Goal: Information Seeking & Learning: Learn about a topic

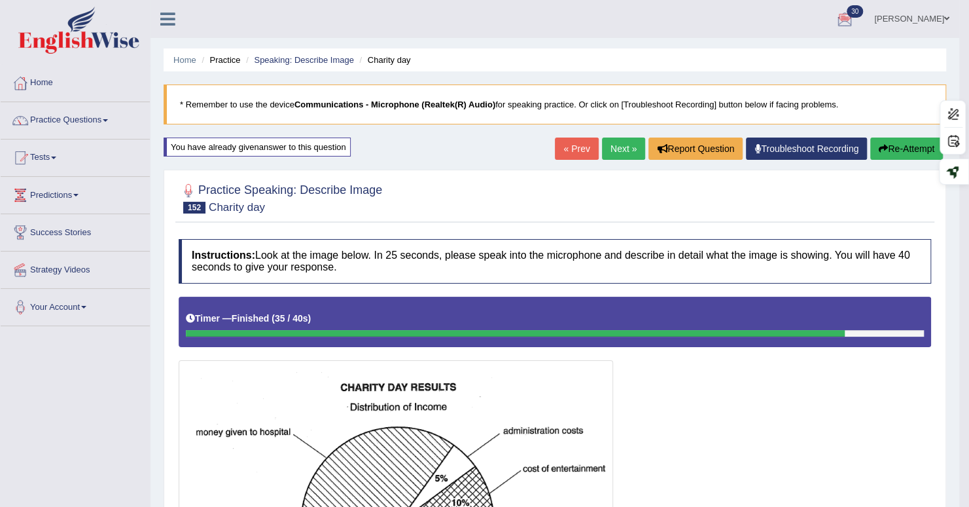
click at [609, 154] on link "Next »" at bounding box center [623, 148] width 43 height 22
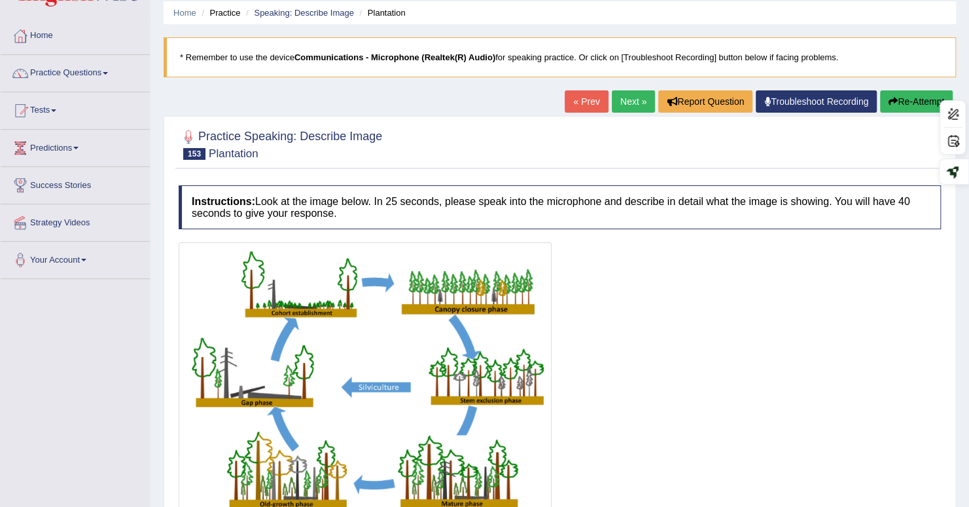
scroll to position [65, 0]
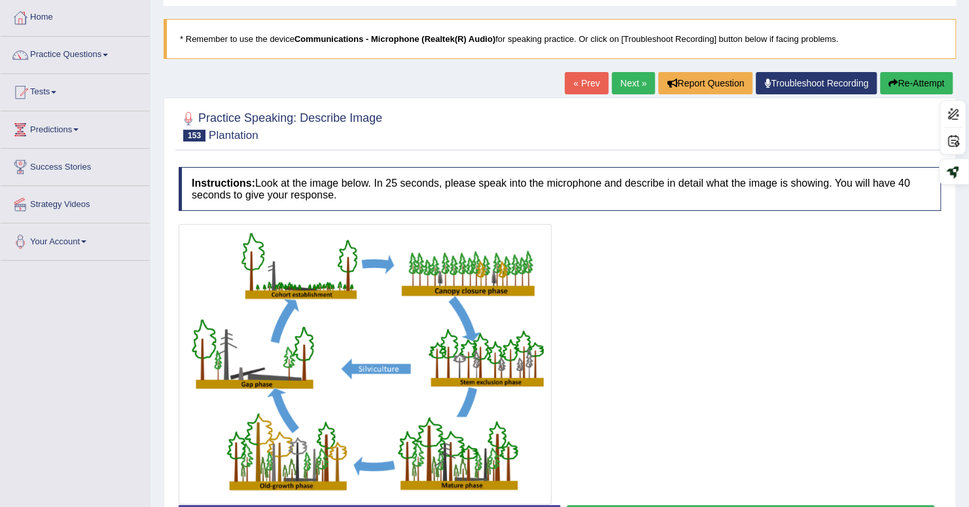
click at [890, 82] on icon "button" at bounding box center [893, 83] width 9 height 9
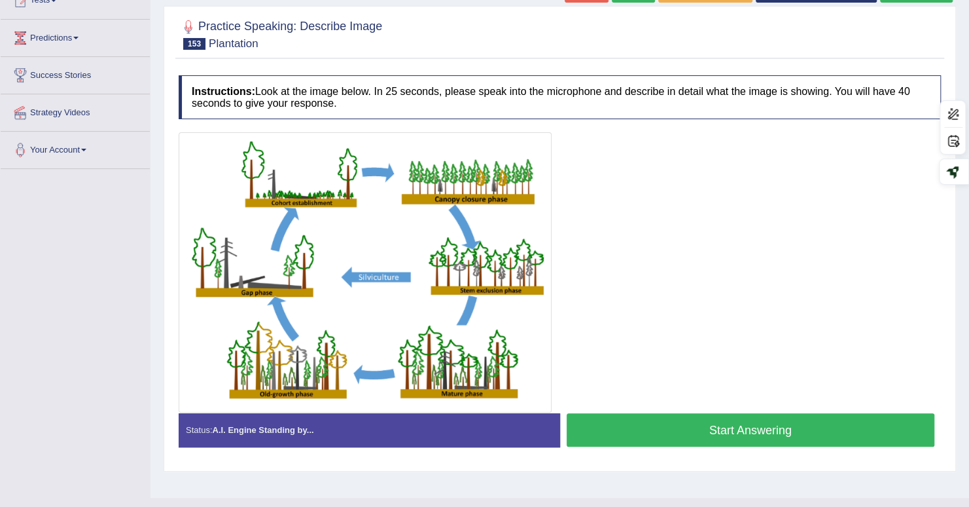
scroll to position [181, 0]
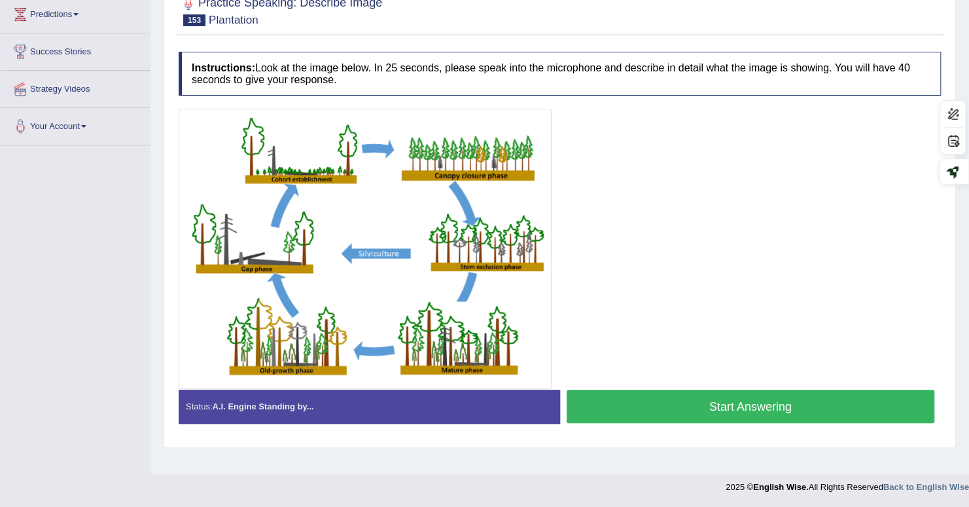
click at [733, 406] on button "Start Answering" at bounding box center [751, 405] width 369 height 33
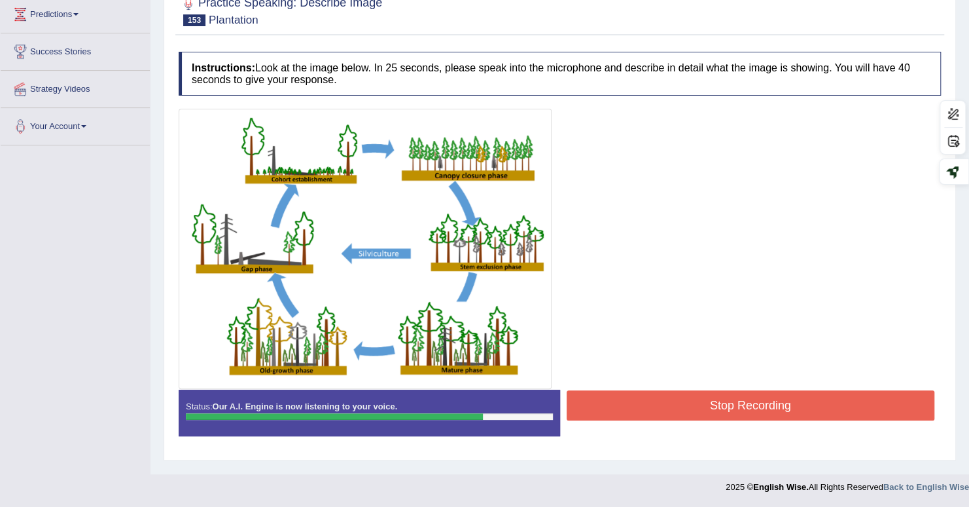
click at [715, 408] on button "Stop Recording" at bounding box center [751, 405] width 369 height 30
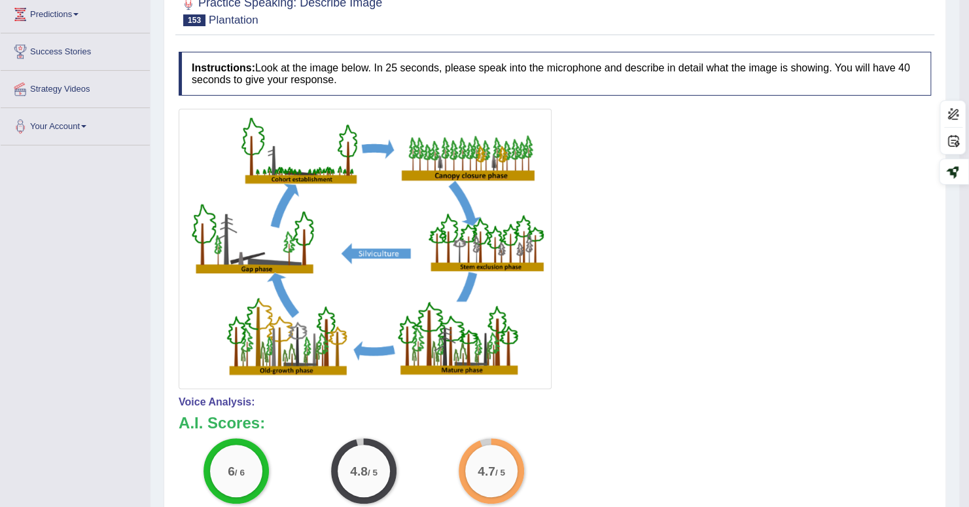
scroll to position [0, 0]
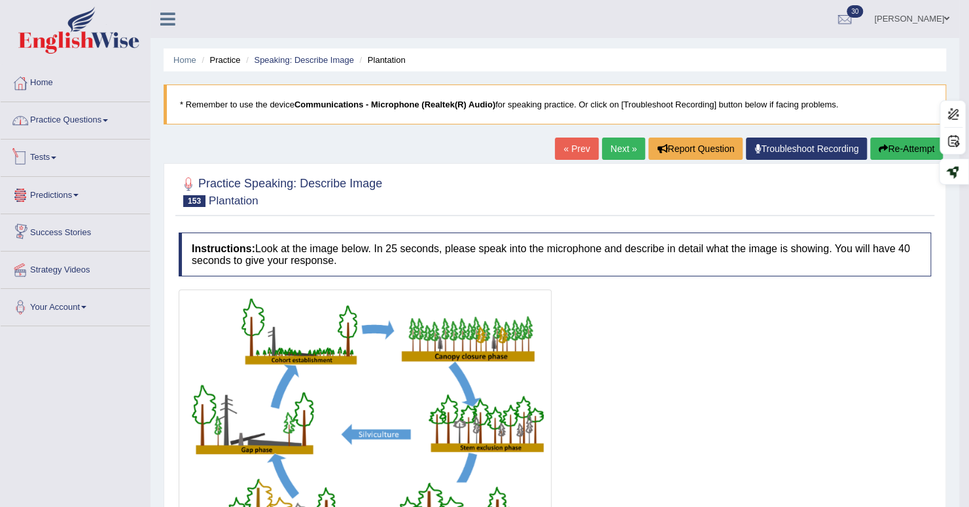
click at [85, 115] on link "Practice Questions" at bounding box center [75, 118] width 149 height 33
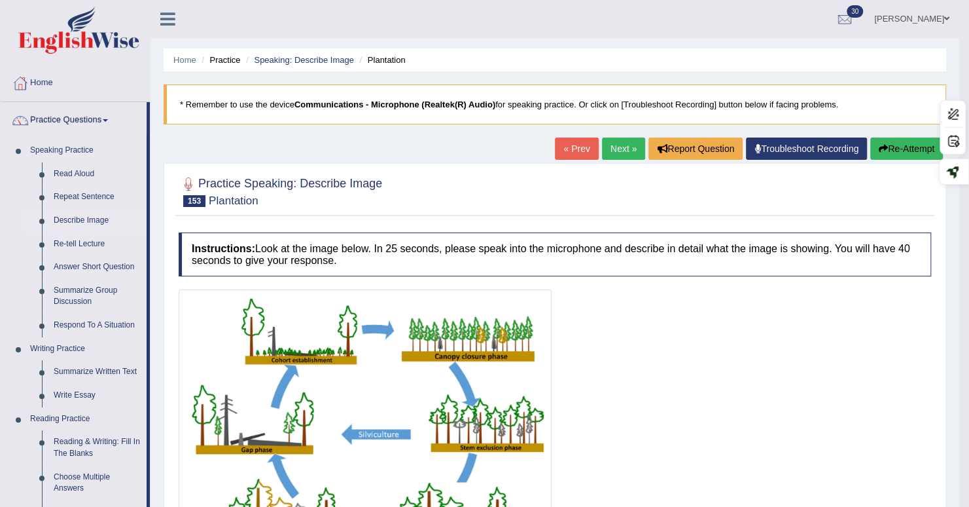
click at [80, 217] on link "Describe Image" at bounding box center [97, 221] width 99 height 24
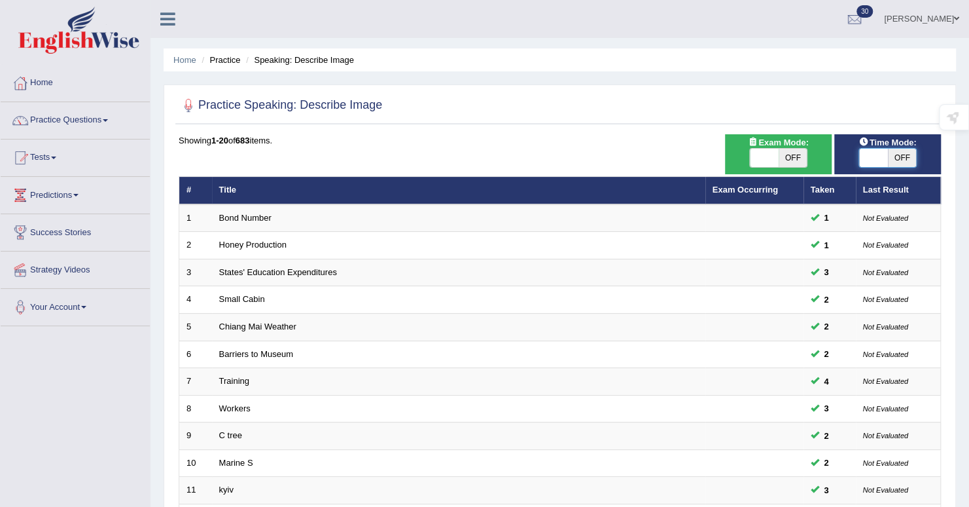
click at [874, 156] on span at bounding box center [873, 158] width 29 height 18
checkbox input "true"
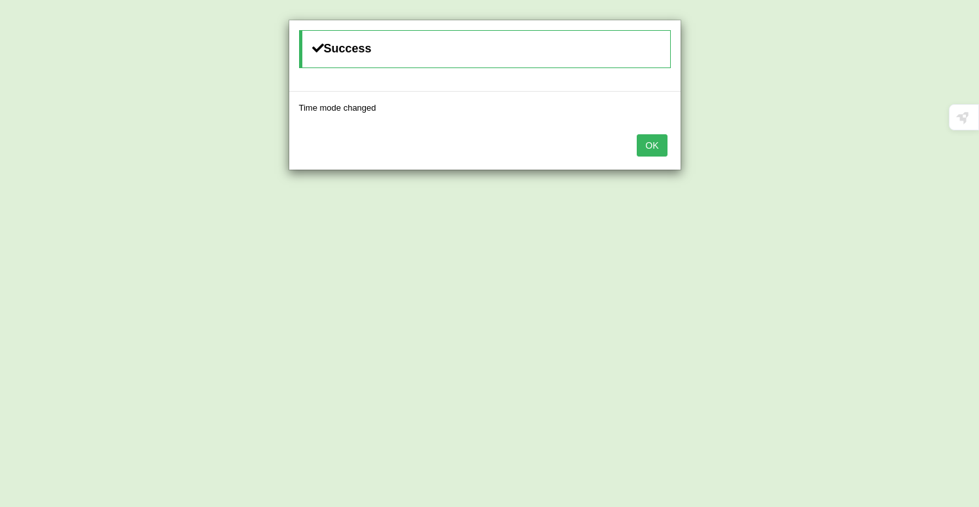
click at [661, 142] on button "OK" at bounding box center [652, 145] width 30 height 22
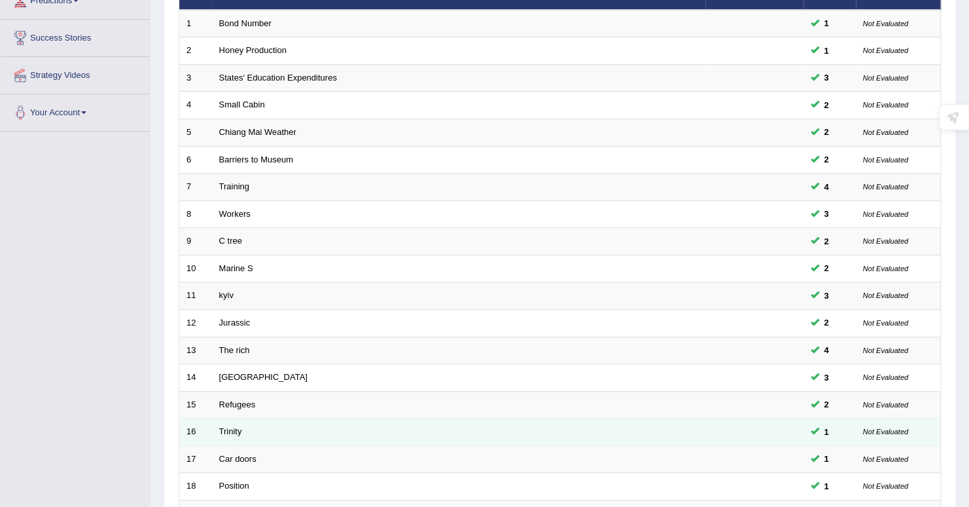
scroll to position [353, 0]
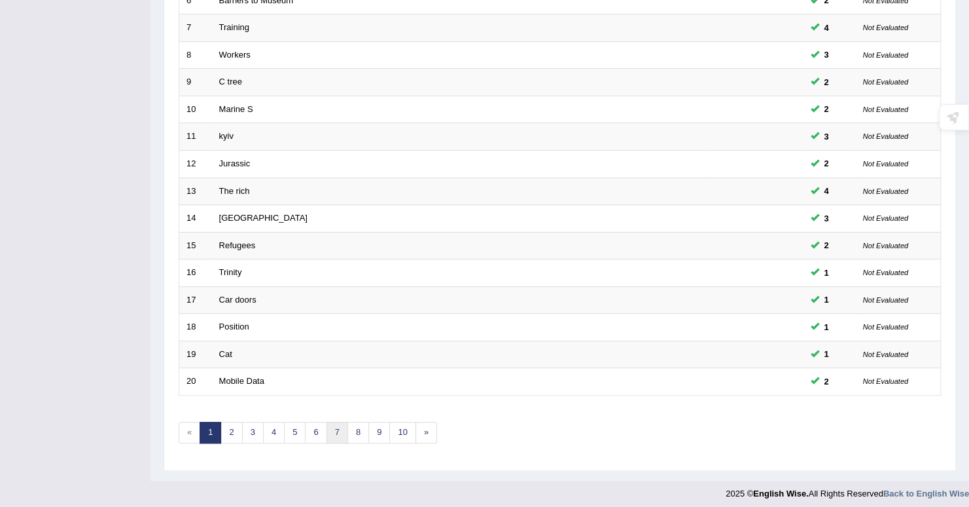
click at [339, 425] on link "7" at bounding box center [338, 433] width 22 height 22
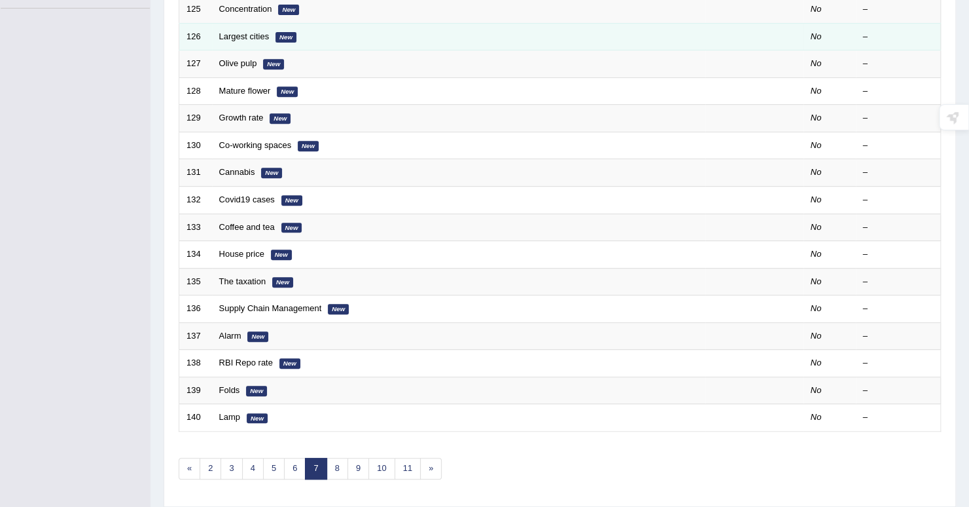
scroll to position [353, 0]
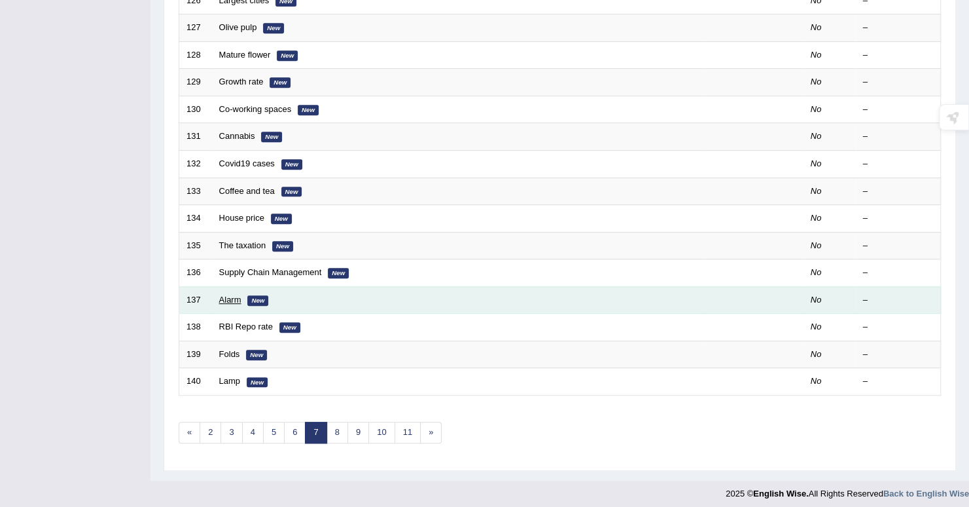
click at [229, 295] on link "Alarm" at bounding box center [230, 300] width 22 height 10
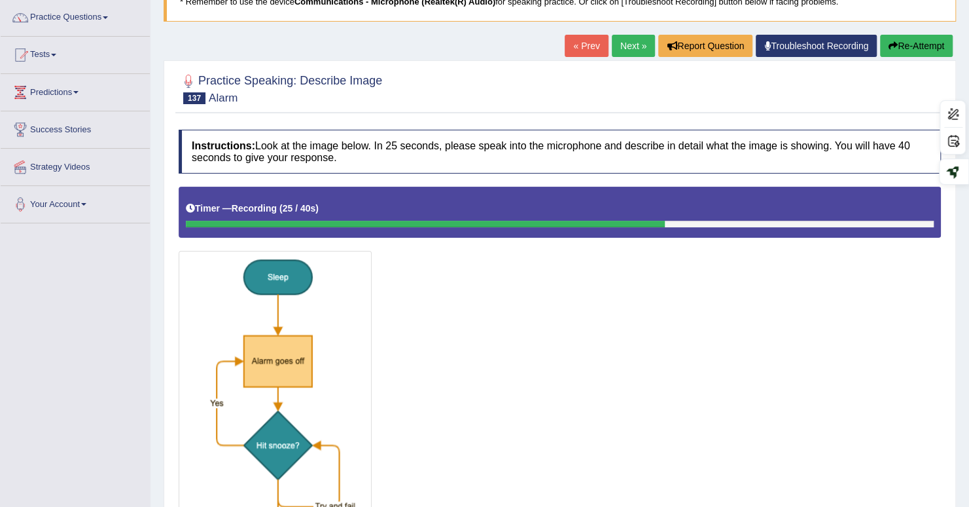
scroll to position [71, 0]
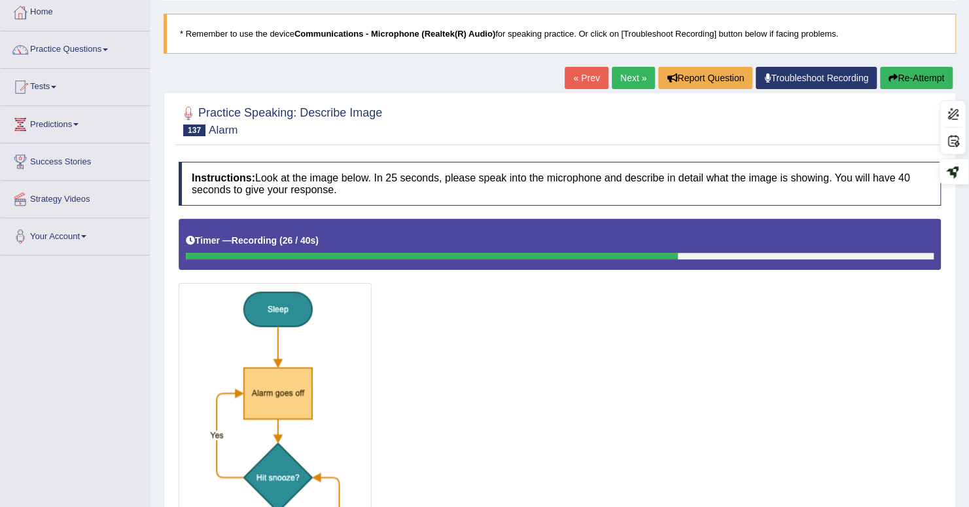
click at [915, 86] on button "Re-Attempt" at bounding box center [916, 78] width 73 height 22
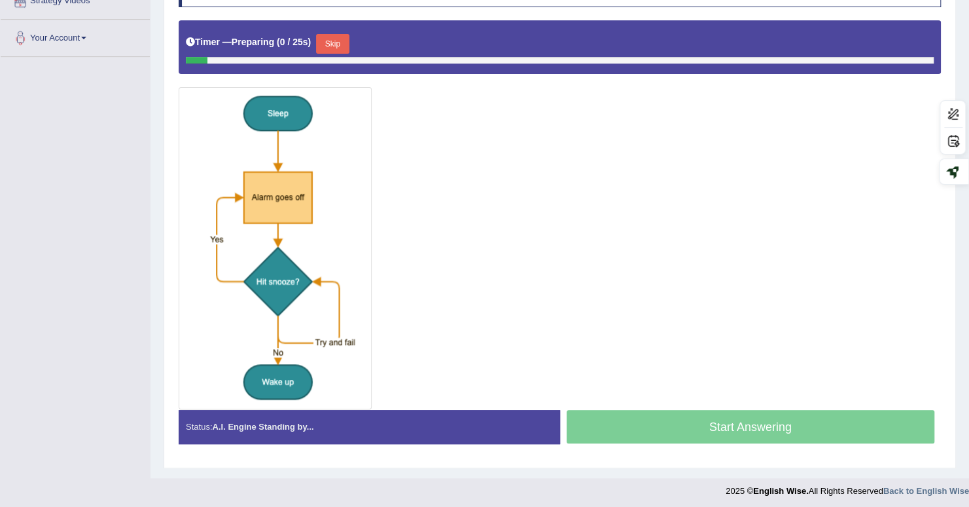
scroll to position [269, 0]
click at [345, 44] on button "Skip" at bounding box center [332, 44] width 33 height 20
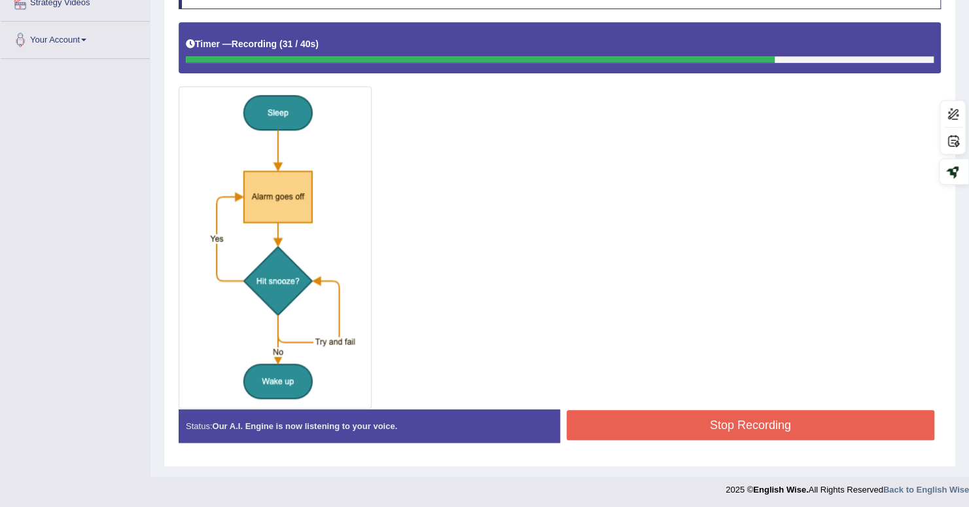
click at [633, 416] on button "Stop Recording" at bounding box center [751, 425] width 369 height 30
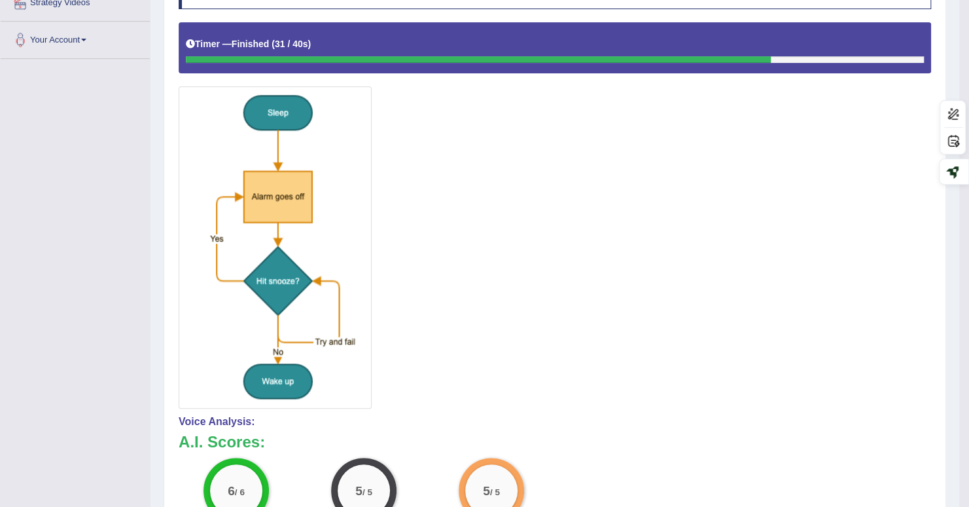
scroll to position [71, 0]
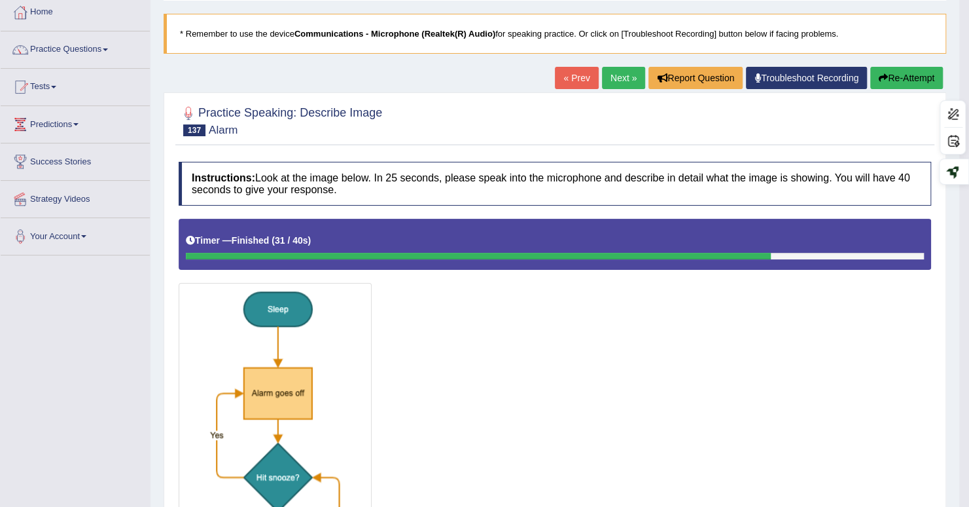
click at [632, 81] on link "Next »" at bounding box center [623, 78] width 43 height 22
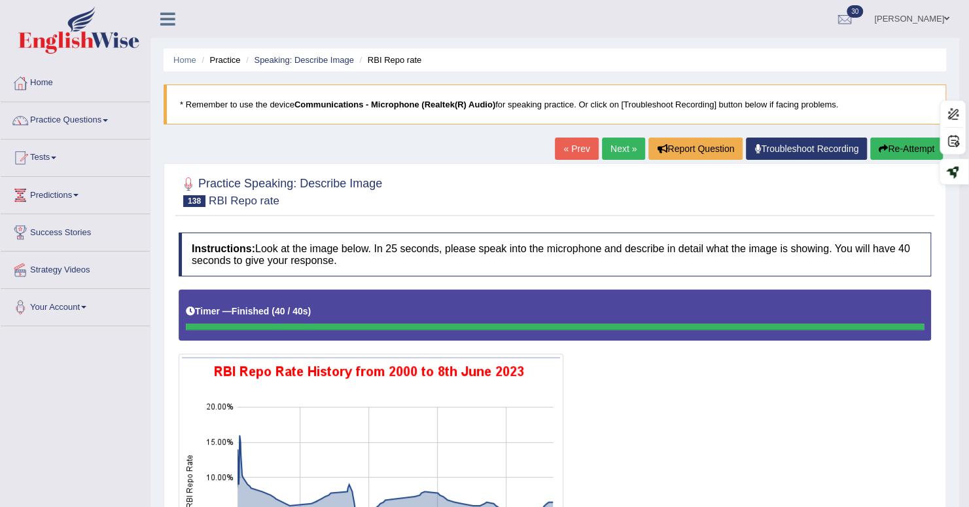
click at [611, 146] on link "Next »" at bounding box center [623, 148] width 43 height 22
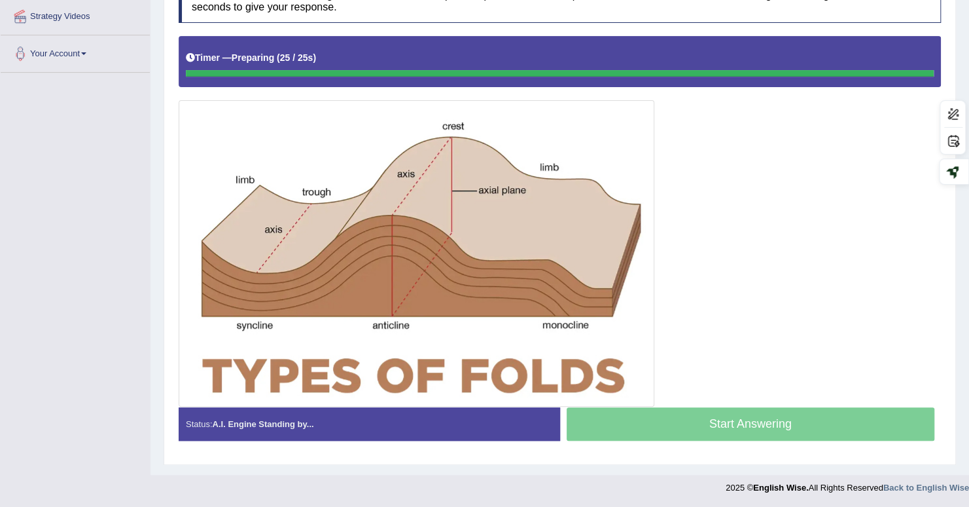
scroll to position [251, 0]
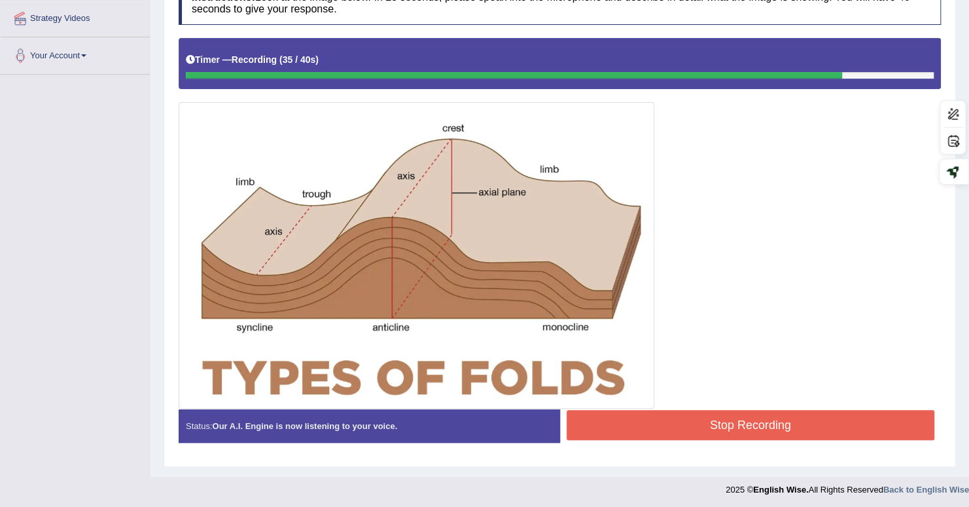
click at [668, 429] on button "Stop Recording" at bounding box center [751, 425] width 369 height 30
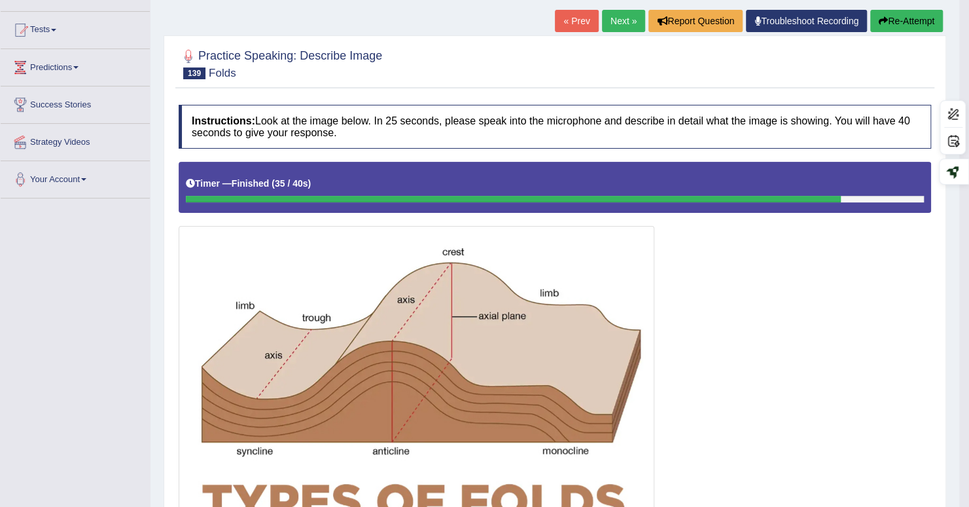
scroll to position [120, 0]
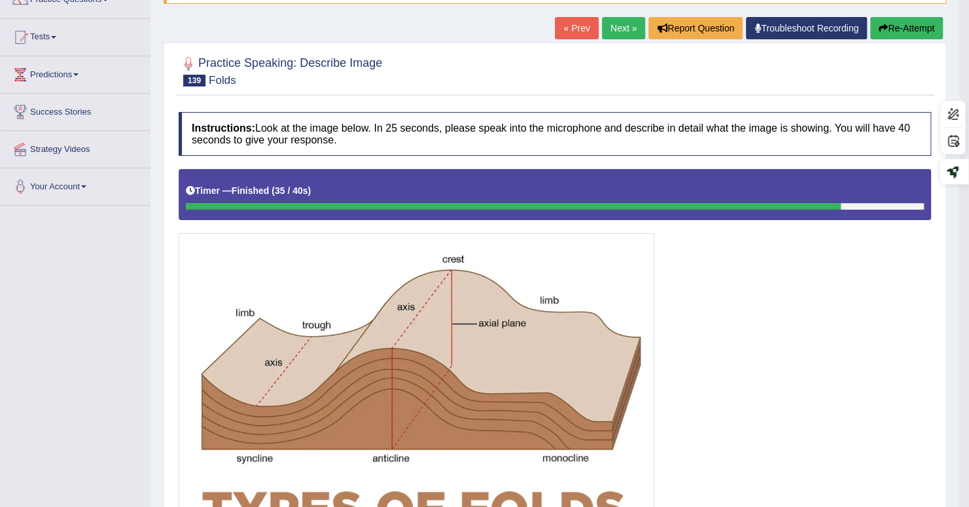
click at [630, 30] on link "Next »" at bounding box center [623, 28] width 43 height 22
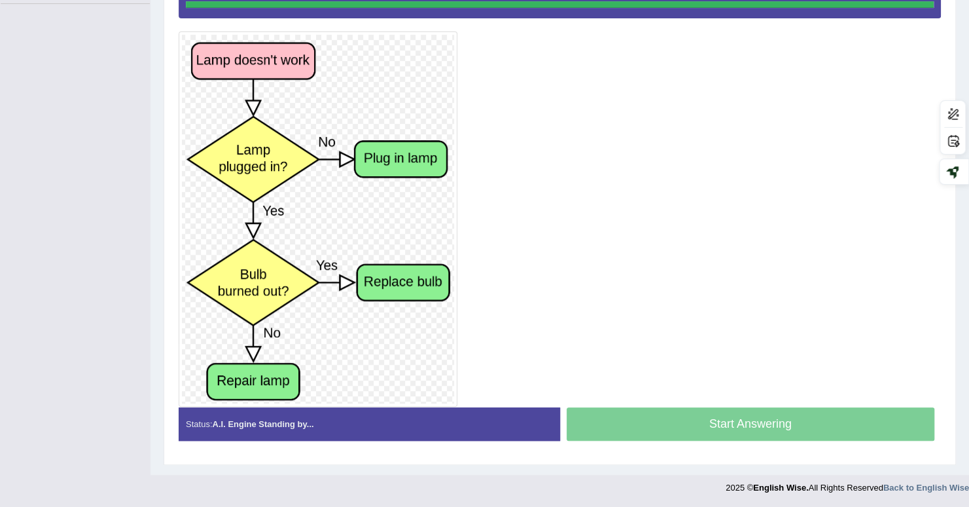
scroll to position [319, 0]
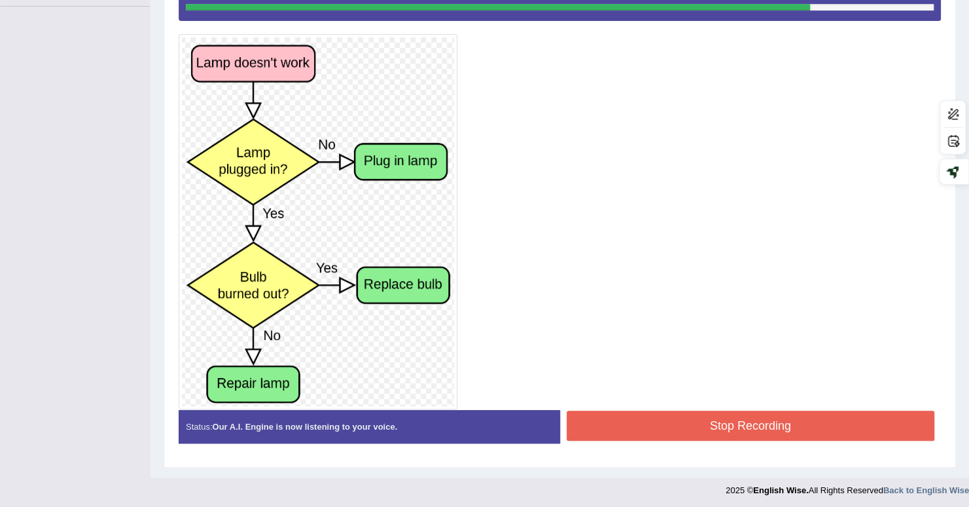
click at [707, 426] on button "Stop Recording" at bounding box center [751, 425] width 369 height 30
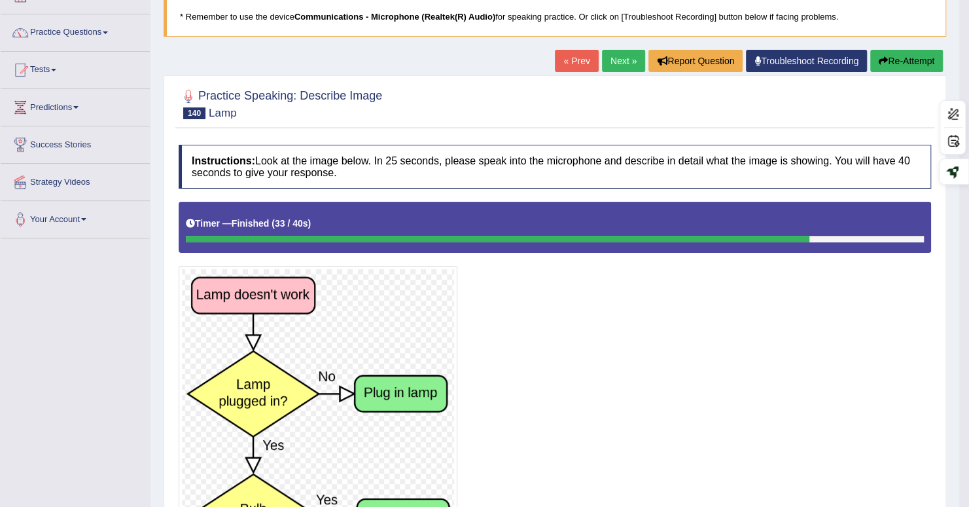
scroll to position [58, 0]
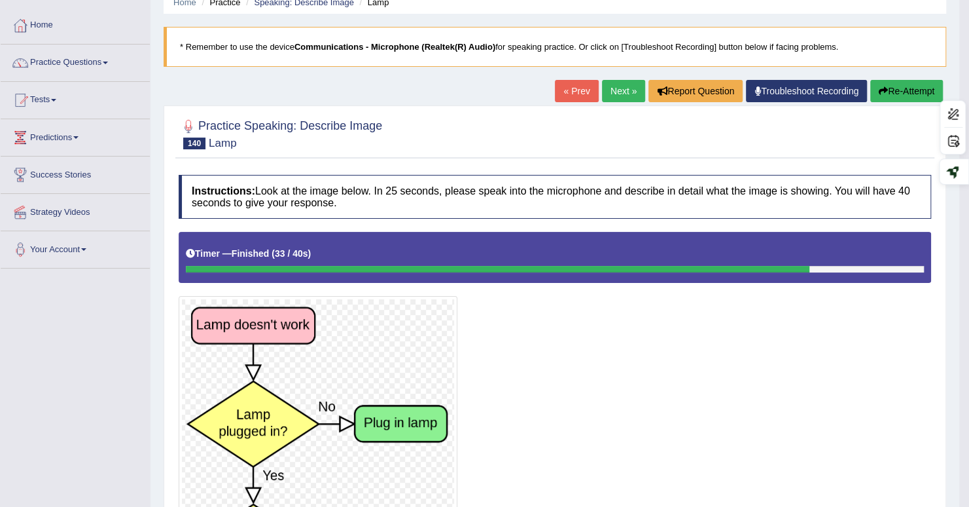
click at [607, 101] on div "« Prev Next » Report Question Troubleshoot Recording Re-Attempt" at bounding box center [750, 93] width 391 height 26
click at [617, 90] on link "Next »" at bounding box center [623, 91] width 43 height 22
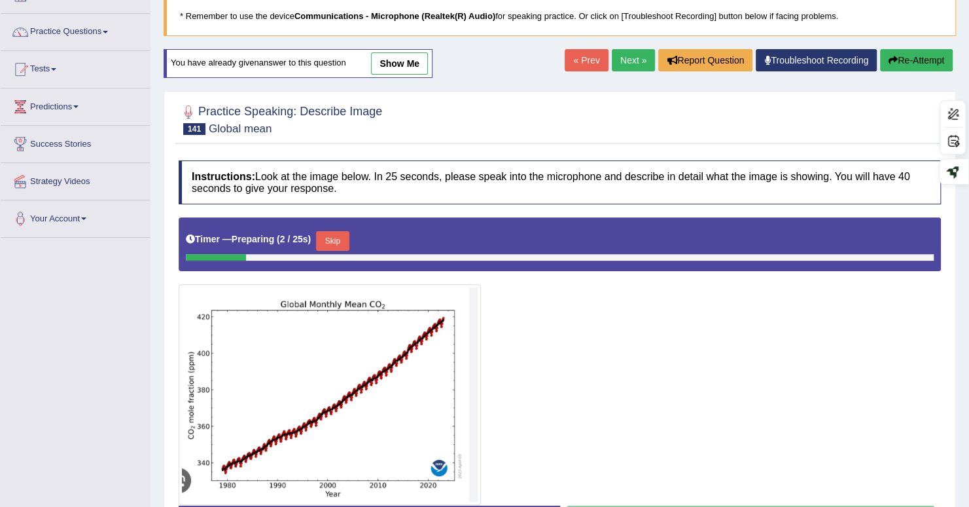
scroll to position [52, 0]
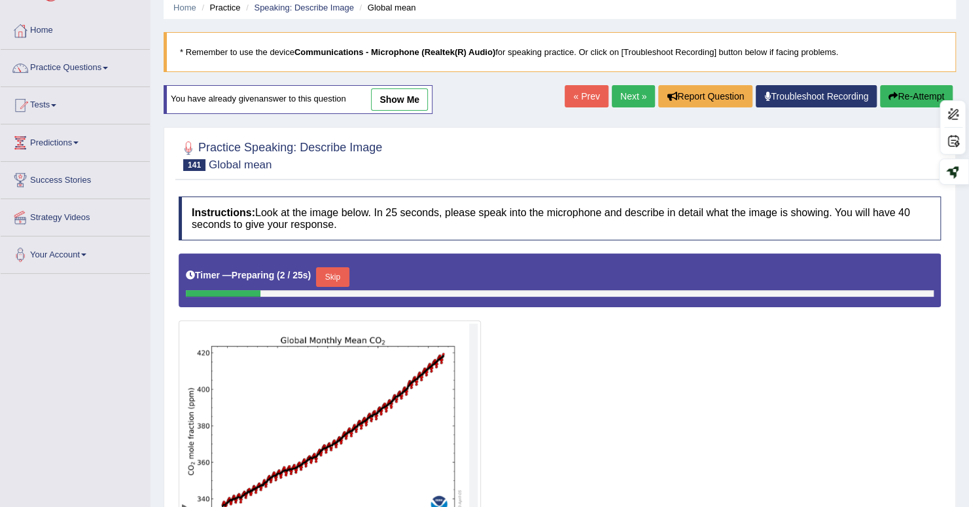
click at [632, 91] on link "Next »" at bounding box center [633, 96] width 43 height 22
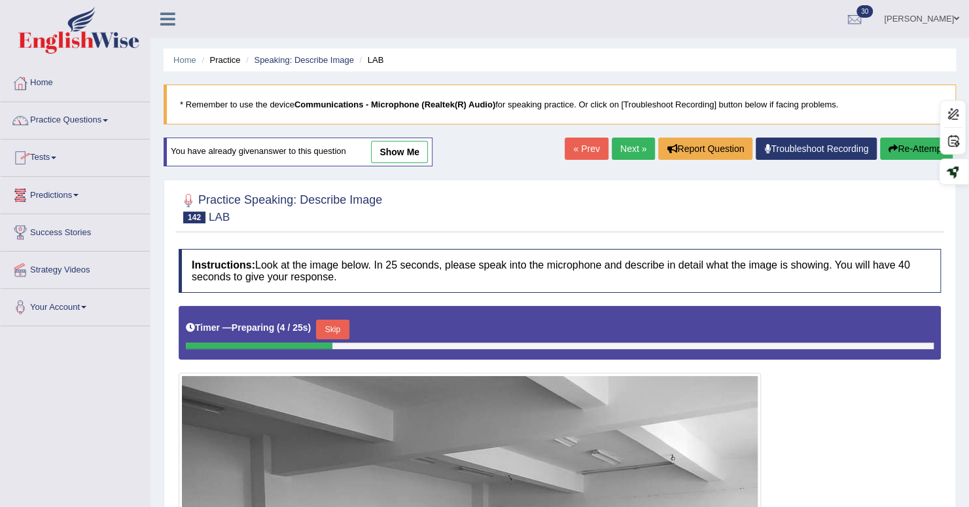
click at [65, 117] on link "Practice Questions" at bounding box center [75, 118] width 149 height 33
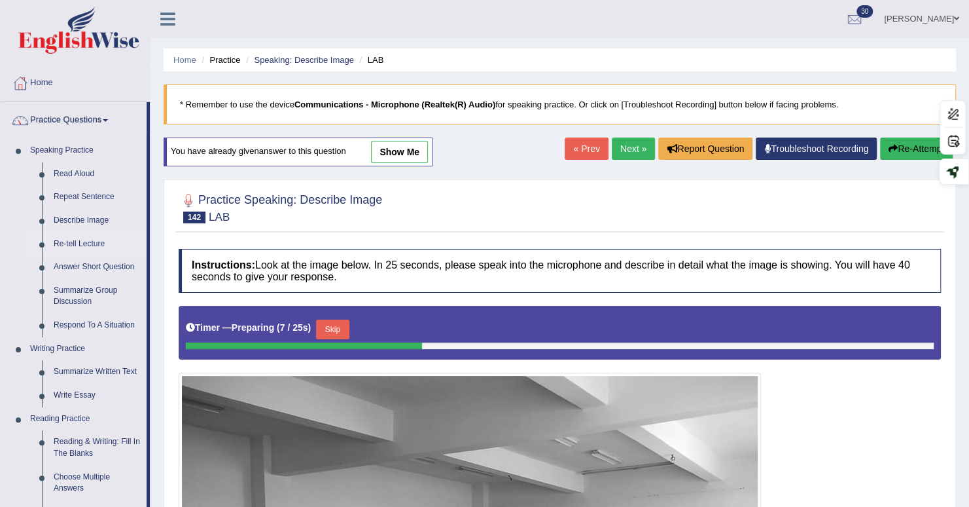
click at [84, 242] on link "Re-tell Lecture" at bounding box center [97, 244] width 99 height 24
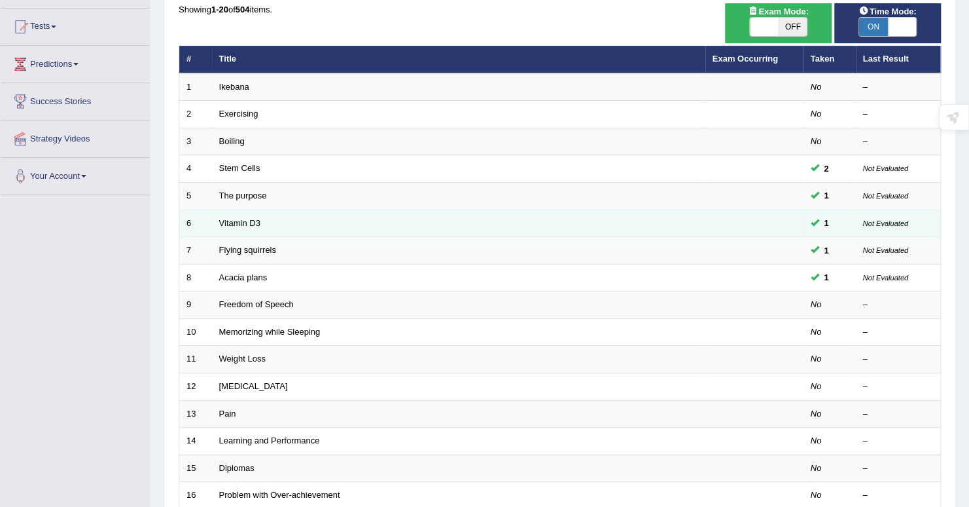
scroll to position [353, 0]
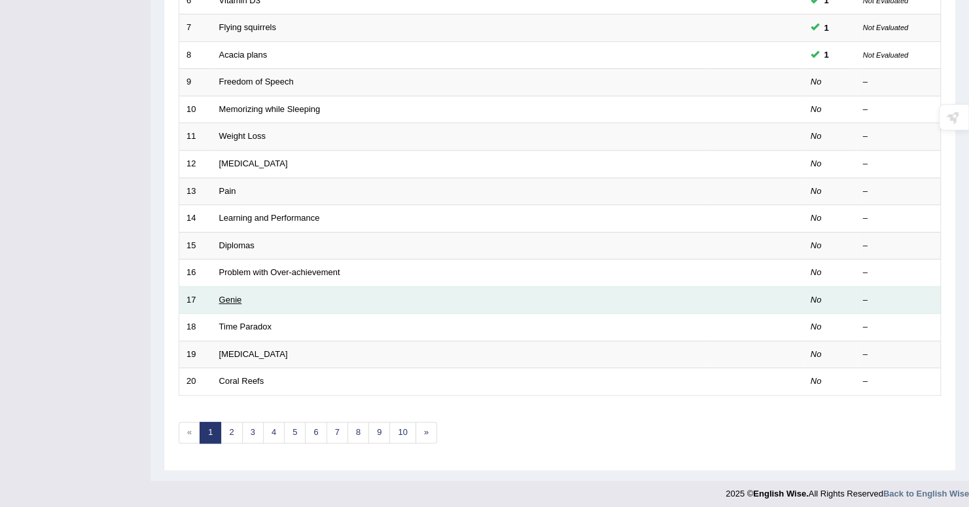
click at [227, 295] on link "Genie" at bounding box center [230, 300] width 23 height 10
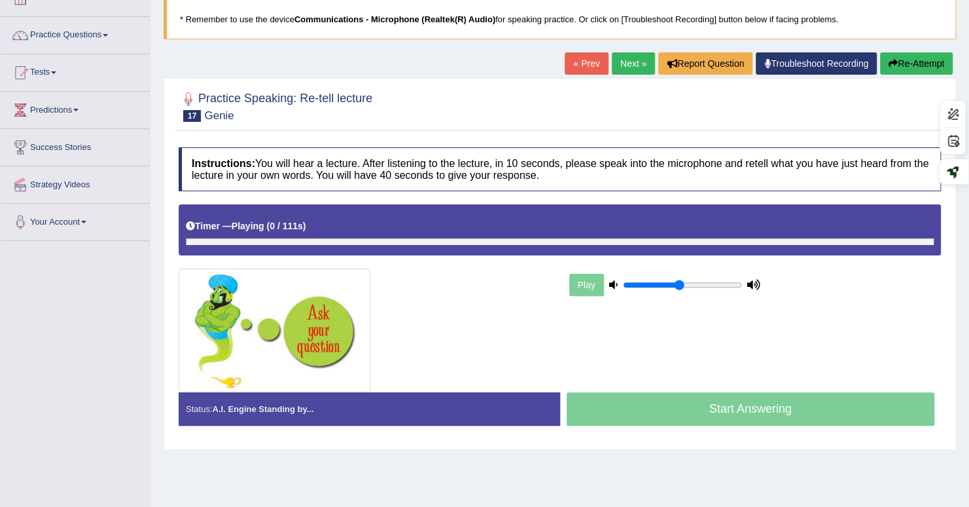
scroll to position [181, 0]
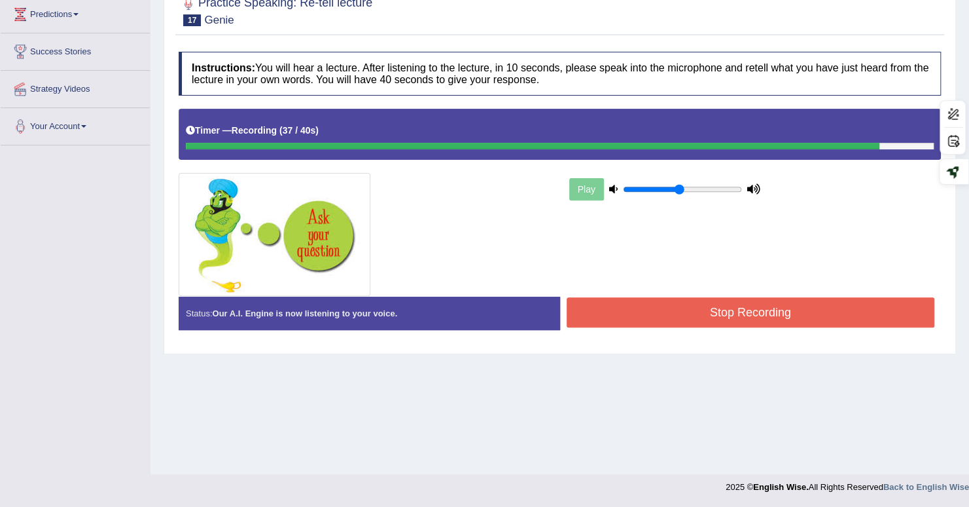
click at [636, 312] on button "Stop Recording" at bounding box center [751, 312] width 369 height 30
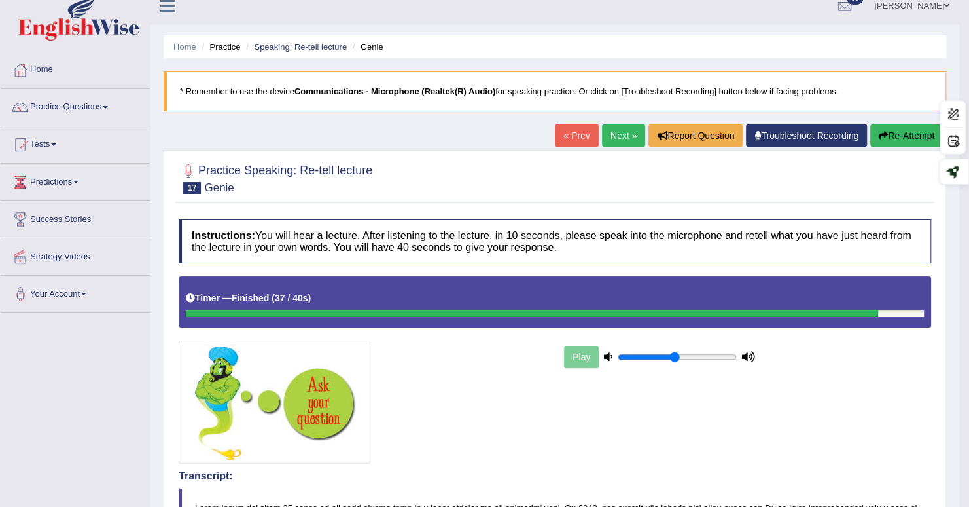
scroll to position [0, 0]
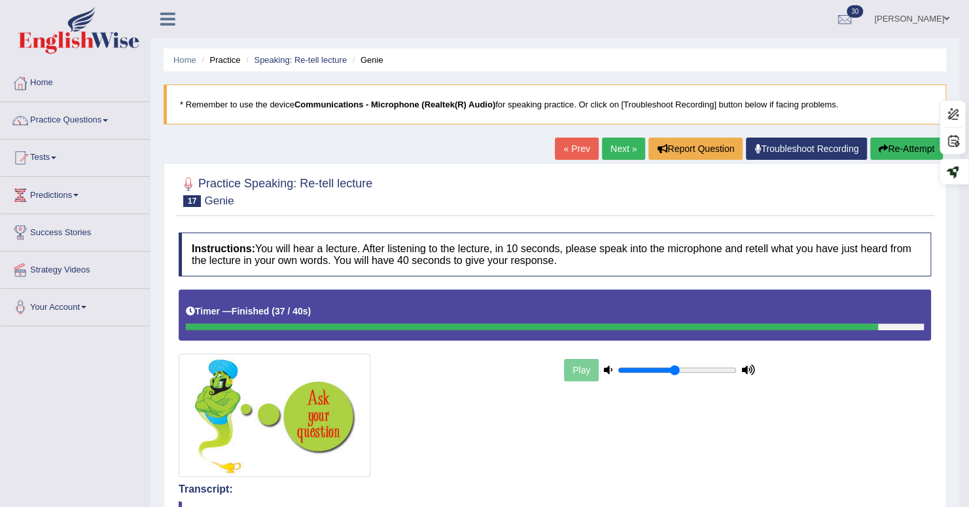
click at [615, 153] on link "Next »" at bounding box center [623, 148] width 43 height 22
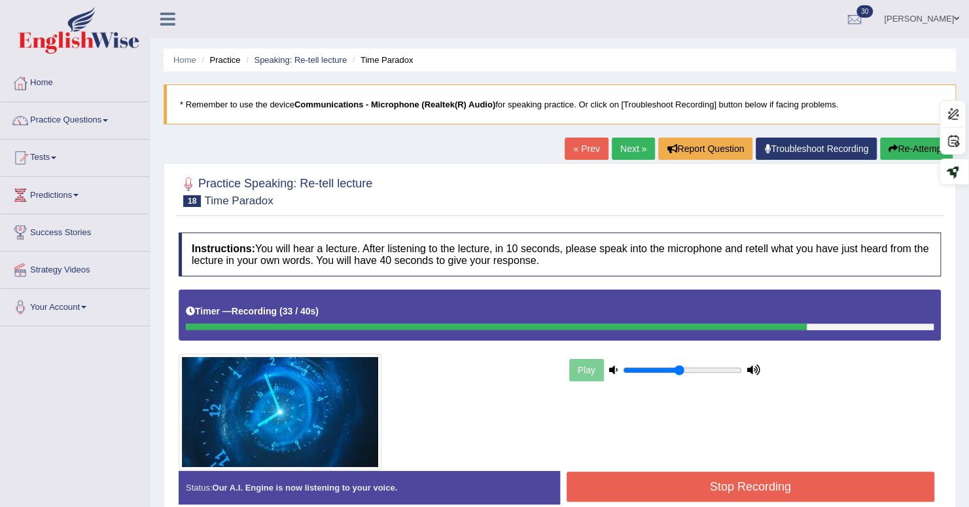
click at [688, 473] on button "Stop Recording" at bounding box center [751, 486] width 369 height 30
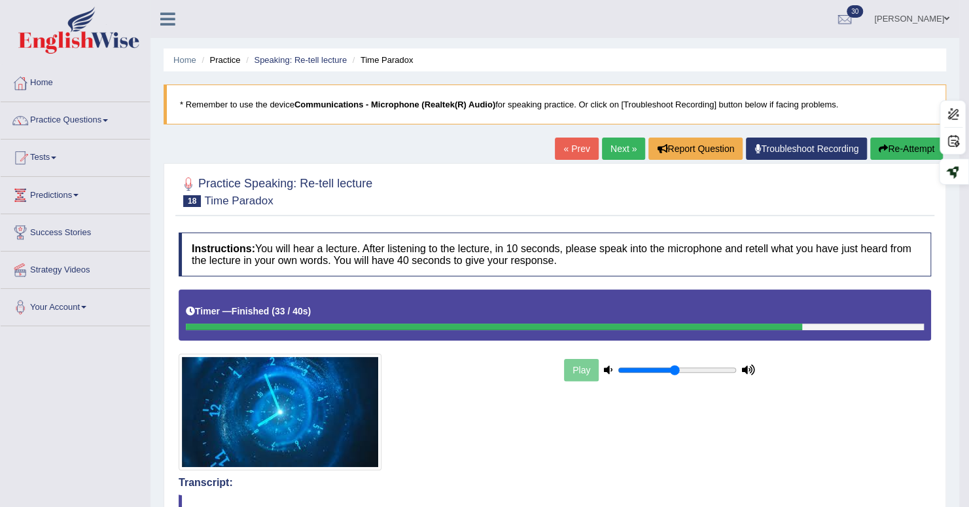
click at [624, 151] on link "Next »" at bounding box center [623, 148] width 43 height 22
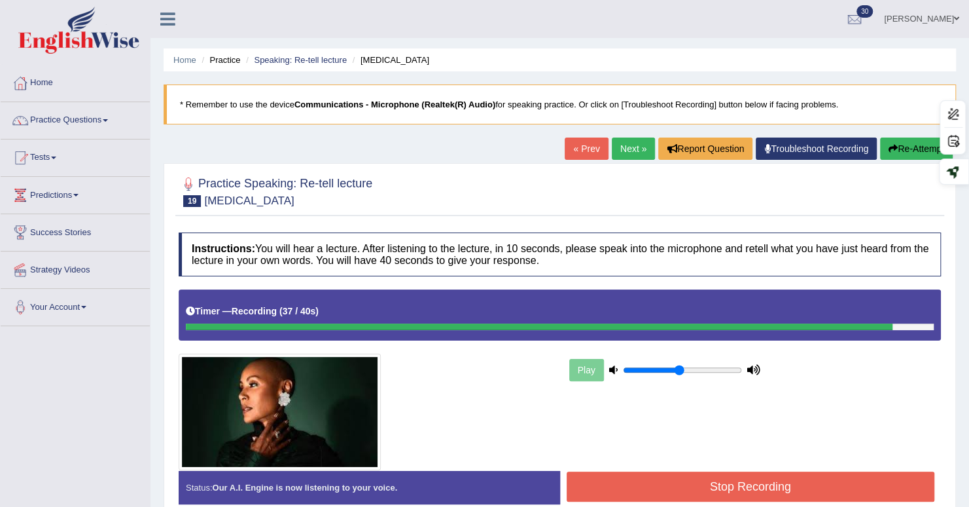
click at [658, 473] on button "Stop Recording" at bounding box center [751, 486] width 369 height 30
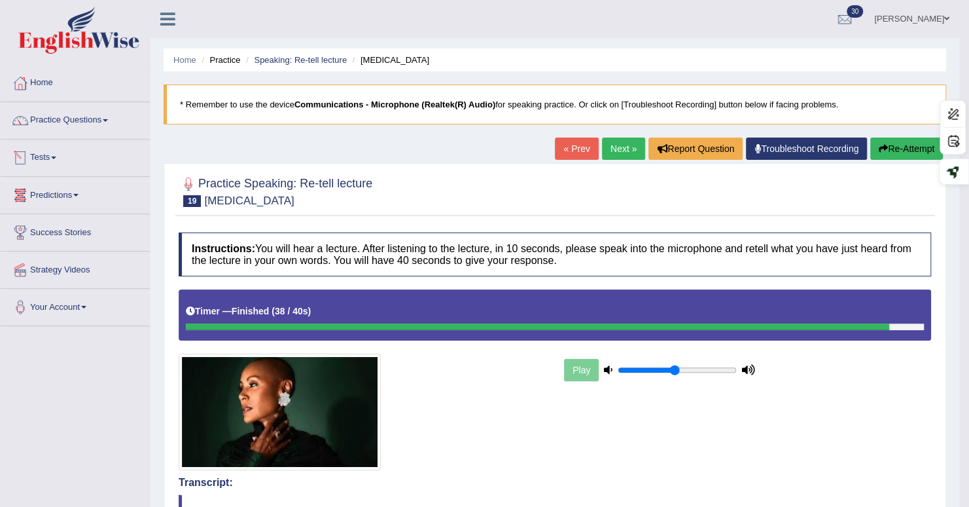
click at [619, 143] on link "Next »" at bounding box center [623, 148] width 43 height 22
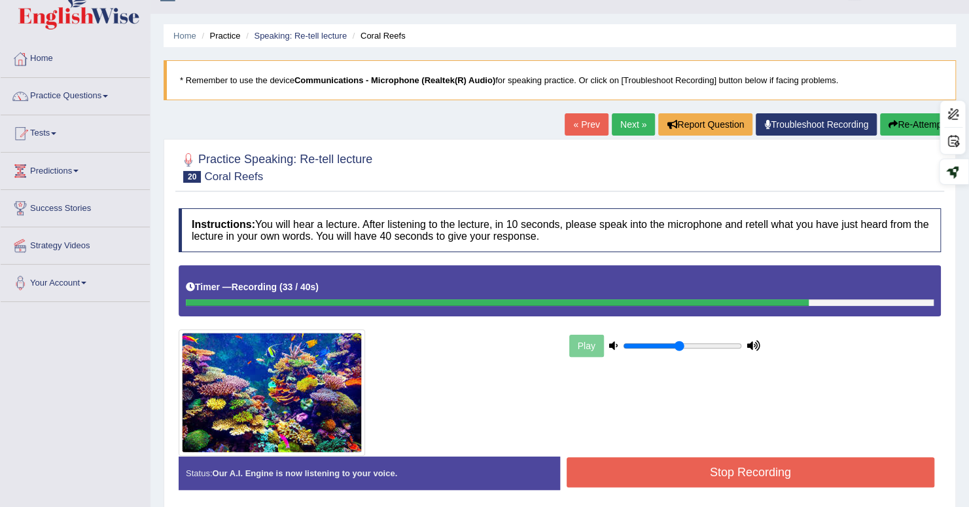
scroll to position [181, 0]
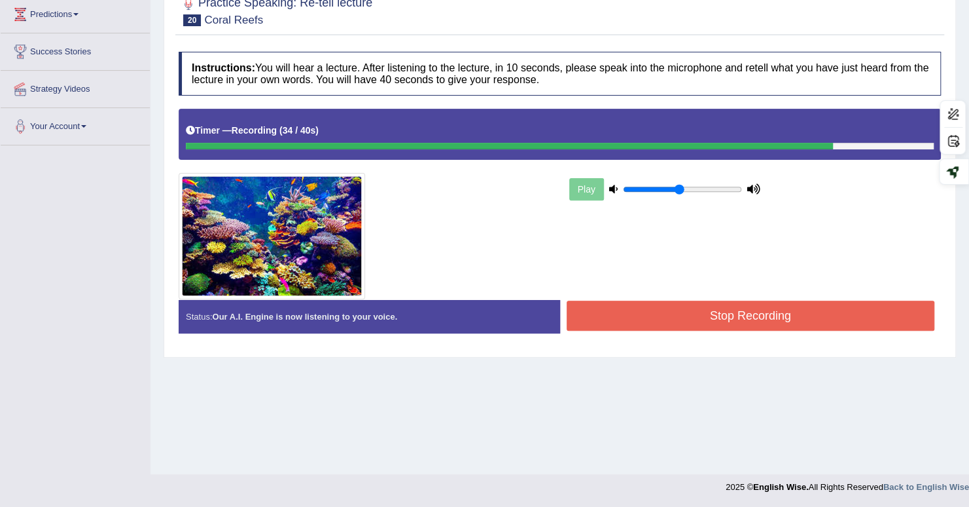
click at [698, 321] on button "Stop Recording" at bounding box center [751, 315] width 369 height 30
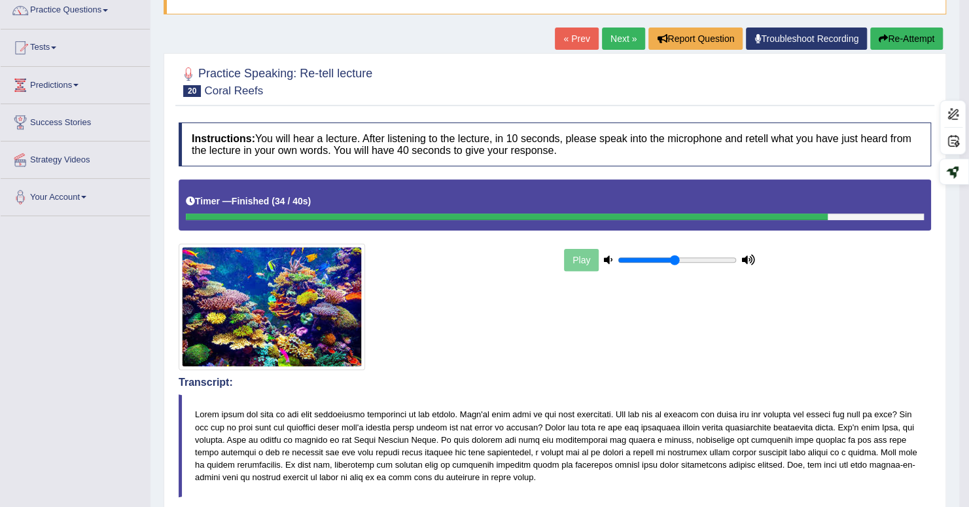
scroll to position [0, 0]
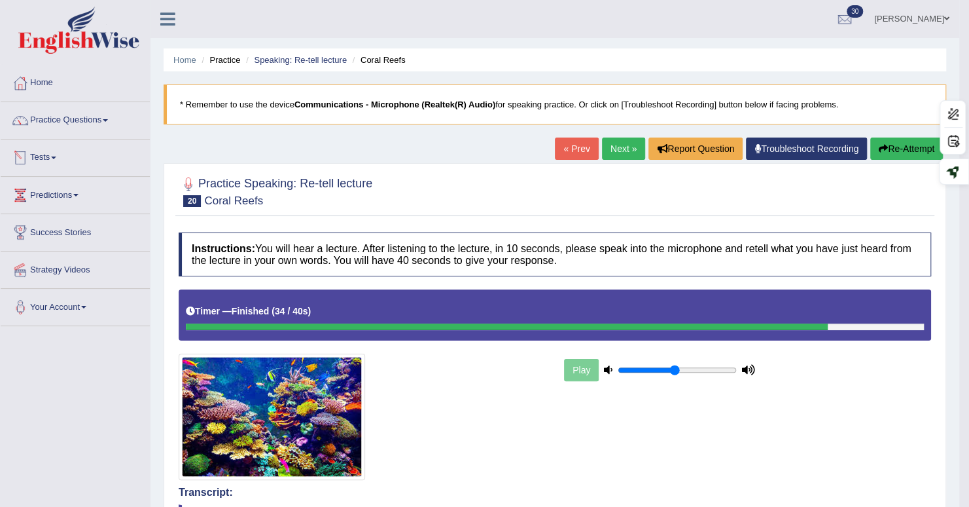
click at [46, 154] on link "Tests" at bounding box center [75, 155] width 149 height 33
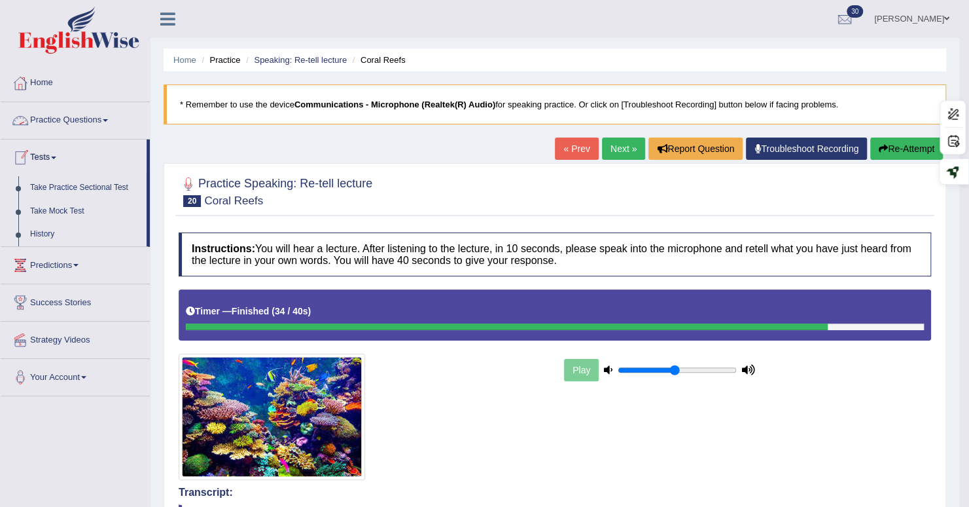
click at [55, 112] on link "Practice Questions" at bounding box center [75, 118] width 149 height 33
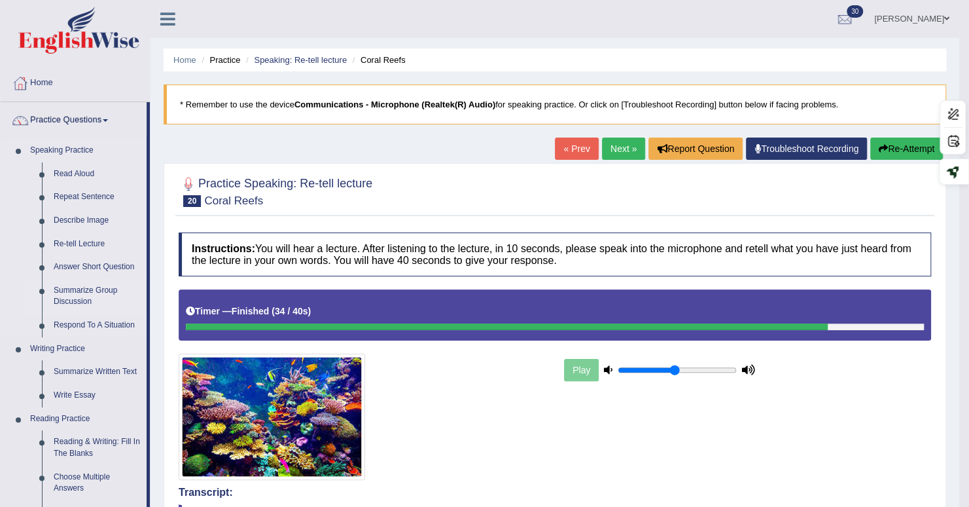
click at [73, 287] on link "Summarize Group Discussion" at bounding box center [97, 296] width 99 height 35
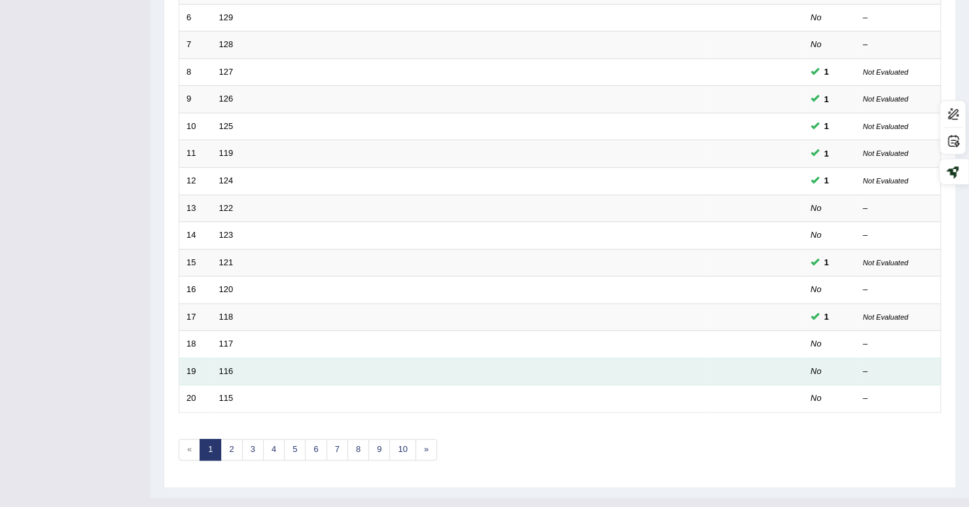
scroll to position [353, 0]
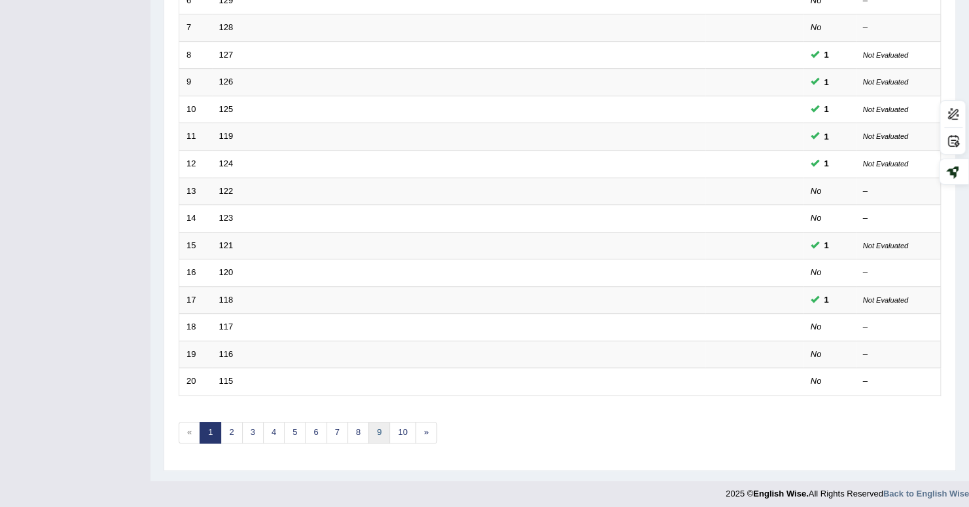
click at [369, 432] on link "9" at bounding box center [380, 433] width 22 height 22
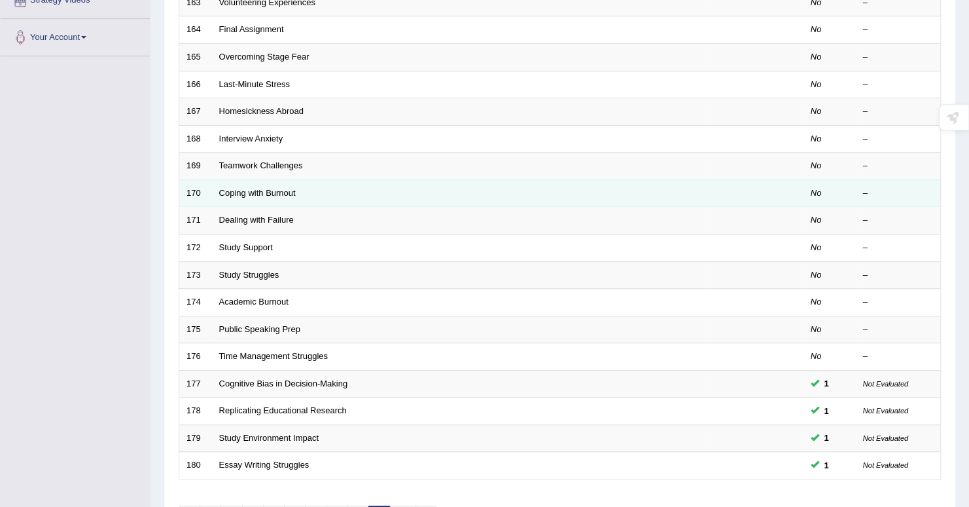
scroll to position [157, 0]
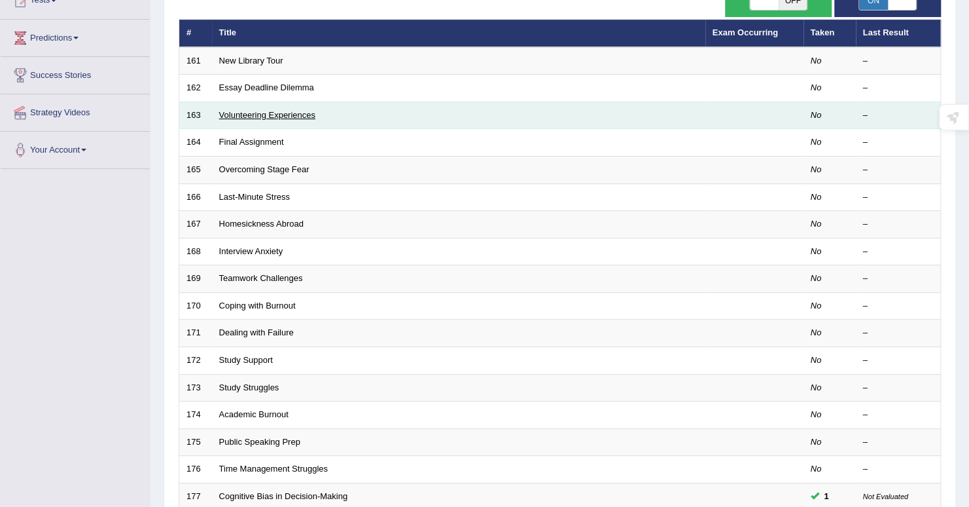
click at [243, 110] on link "Volunteering Experiences" at bounding box center [267, 115] width 96 height 10
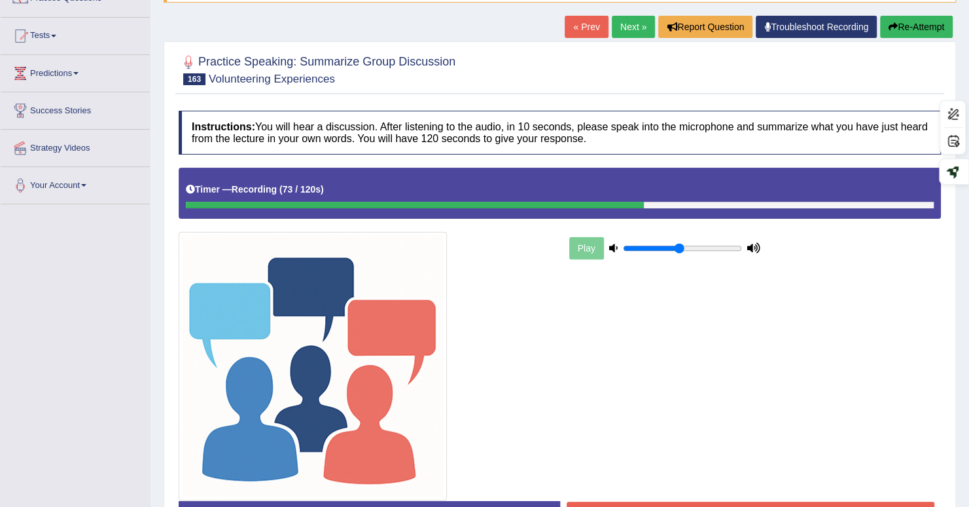
scroll to position [213, 0]
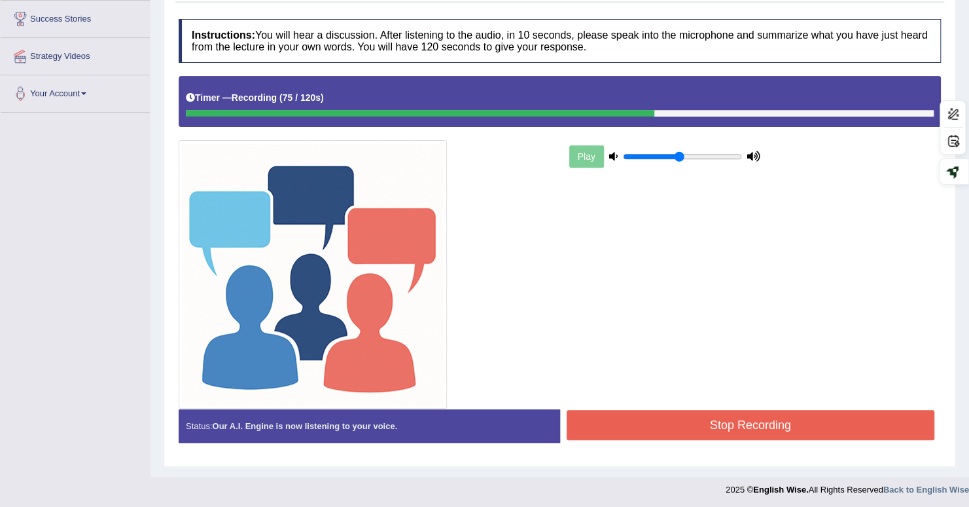
click at [641, 429] on button "Stop Recording" at bounding box center [751, 425] width 369 height 30
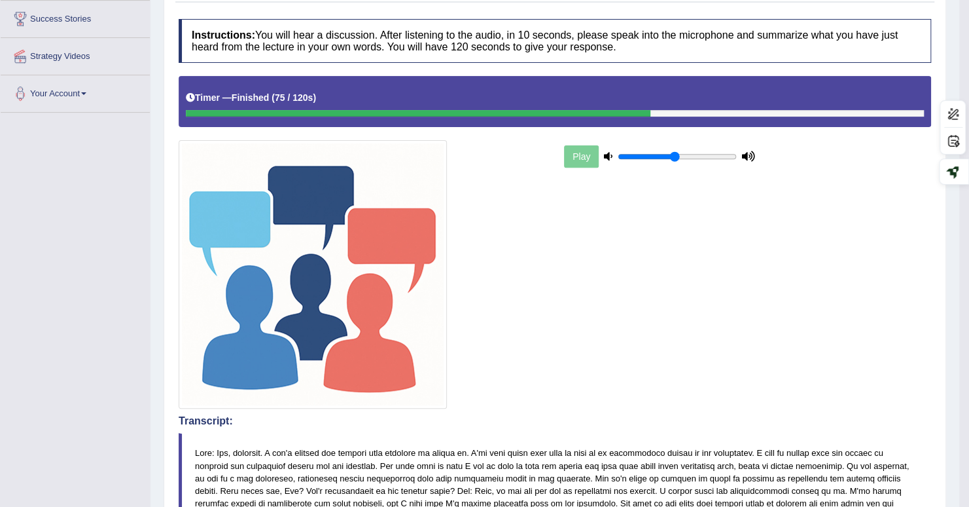
scroll to position [0, 0]
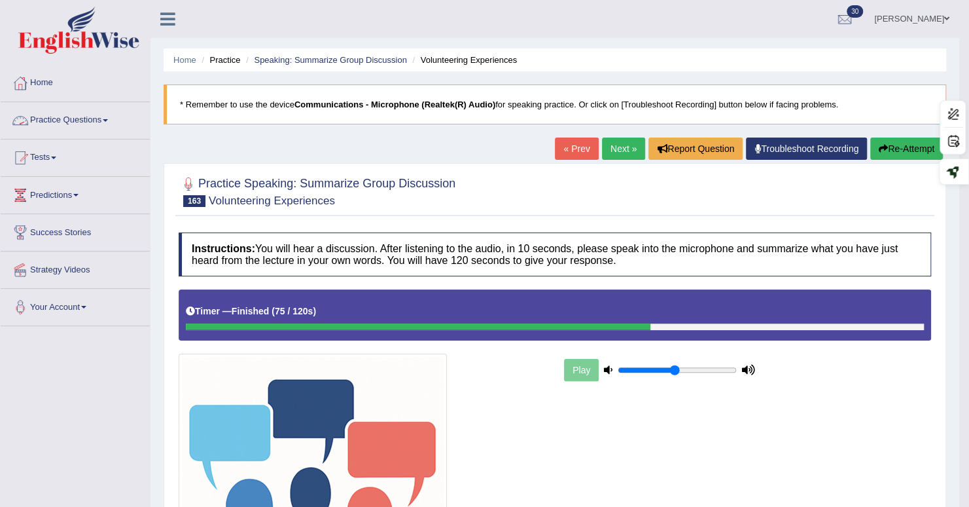
click at [82, 115] on link "Practice Questions" at bounding box center [75, 118] width 149 height 33
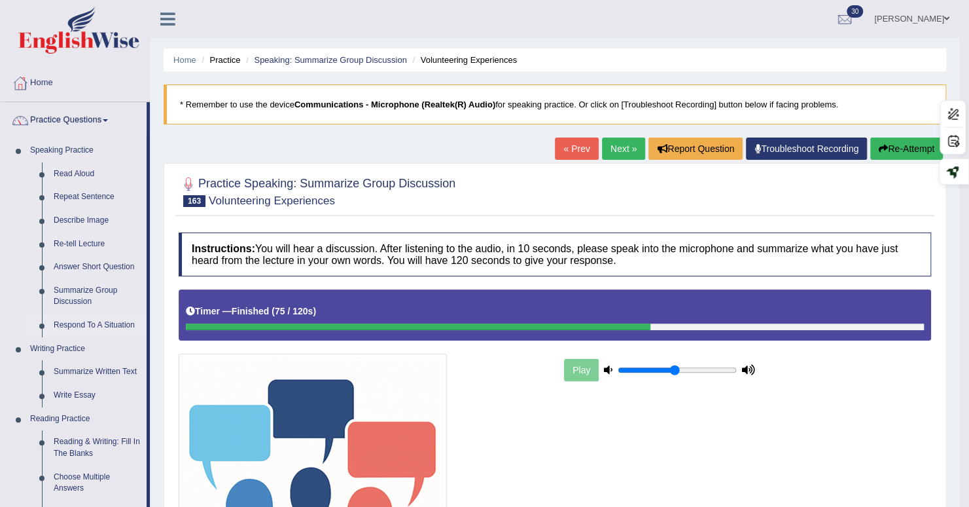
click at [67, 327] on link "Respond To A Situation" at bounding box center [97, 326] width 99 height 24
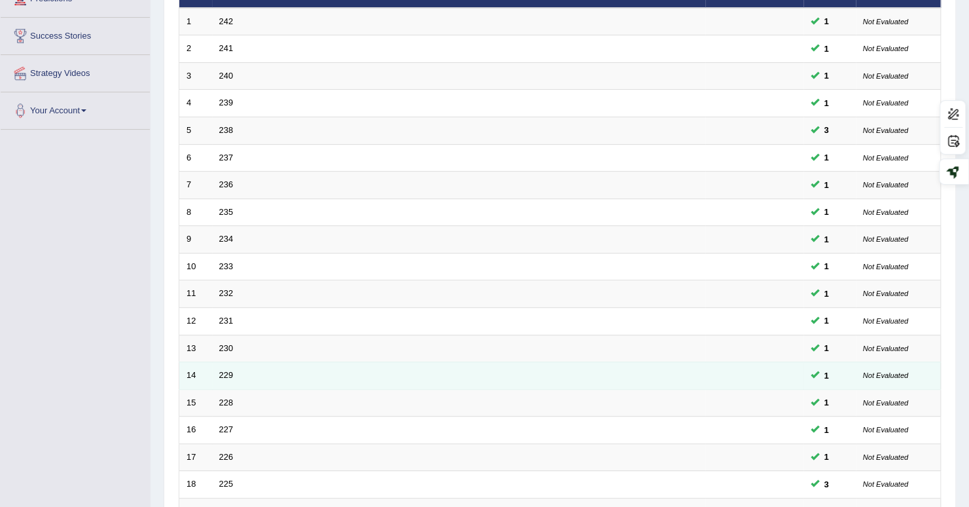
scroll to position [288, 0]
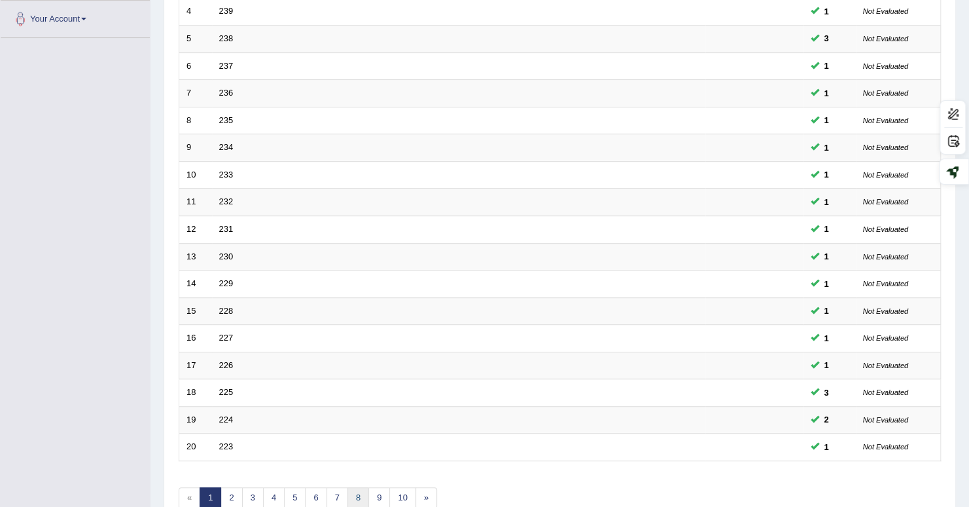
click at [355, 492] on link "8" at bounding box center [359, 498] width 22 height 22
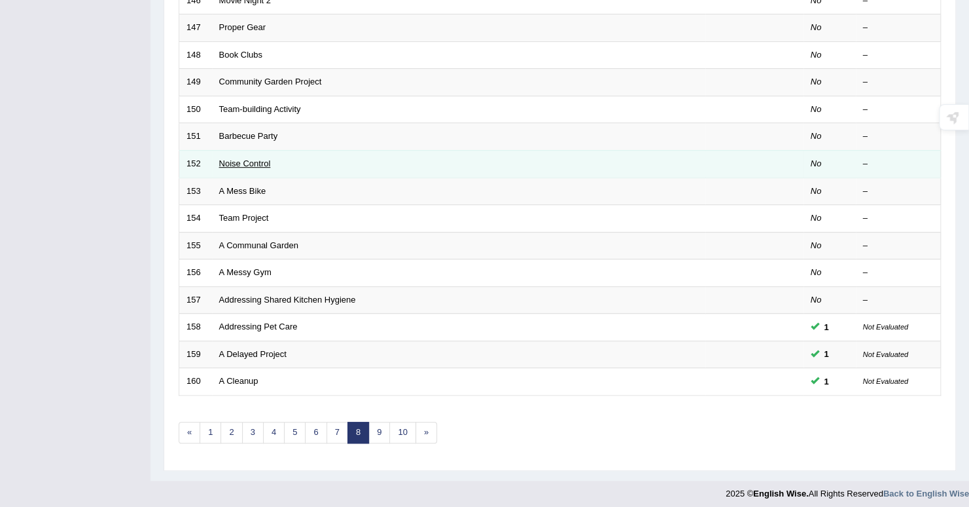
click at [226, 160] on link "Noise Control" at bounding box center [245, 163] width 52 height 10
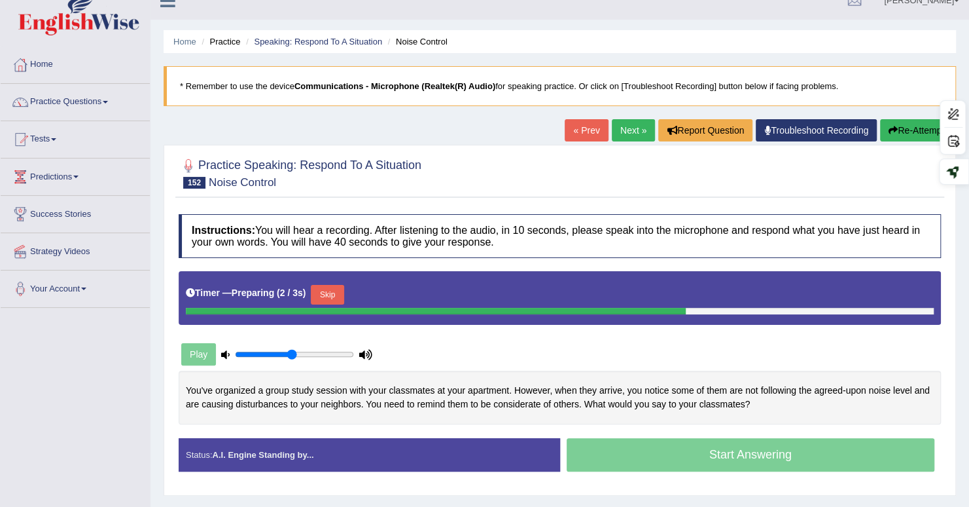
scroll to position [181, 0]
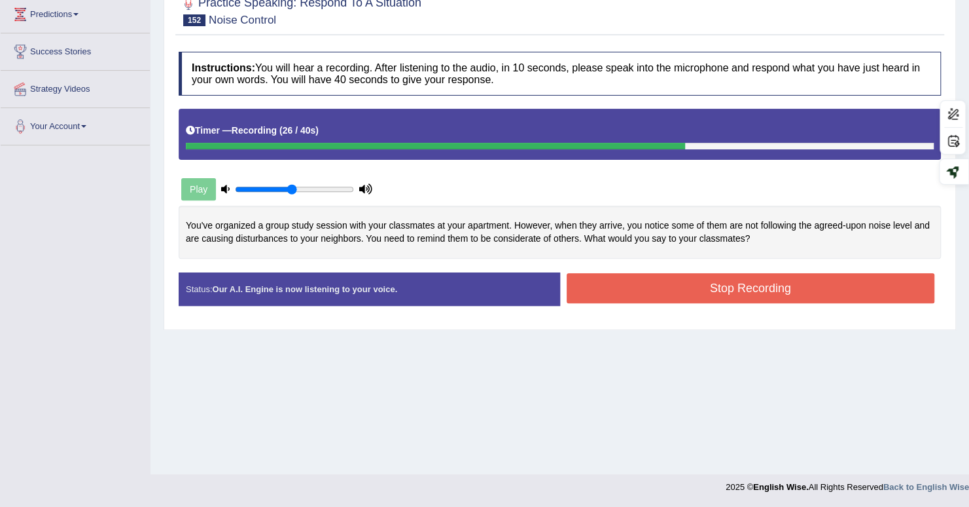
click at [615, 290] on button "Stop Recording" at bounding box center [751, 288] width 369 height 30
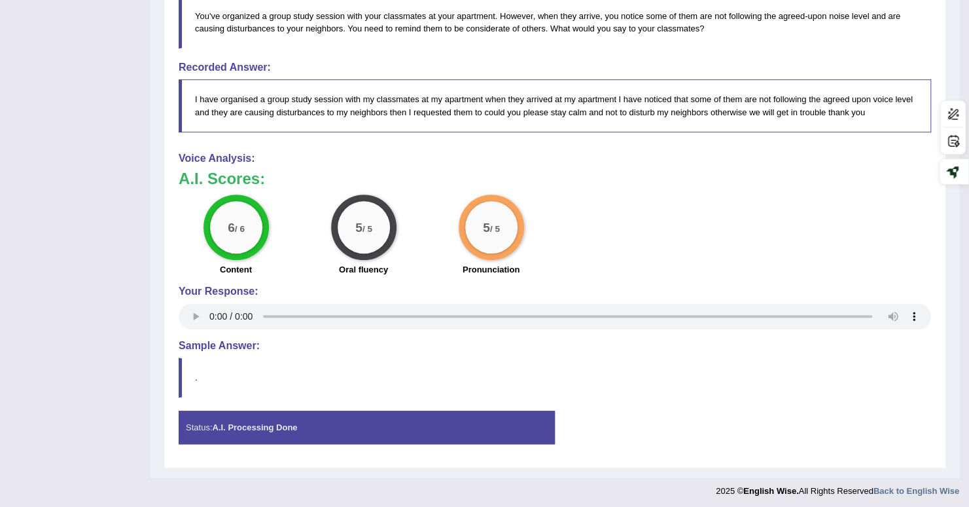
scroll to position [0, 0]
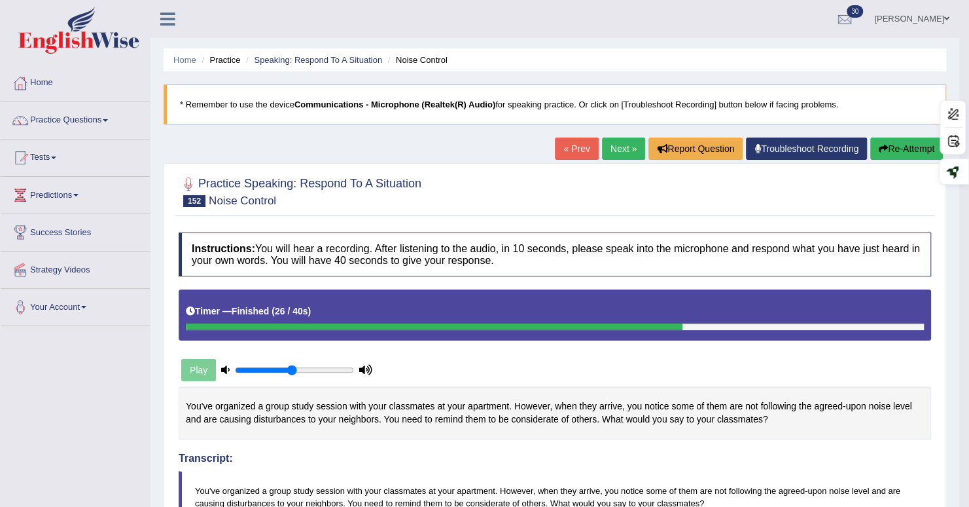
click at [618, 153] on link "Next »" at bounding box center [623, 148] width 43 height 22
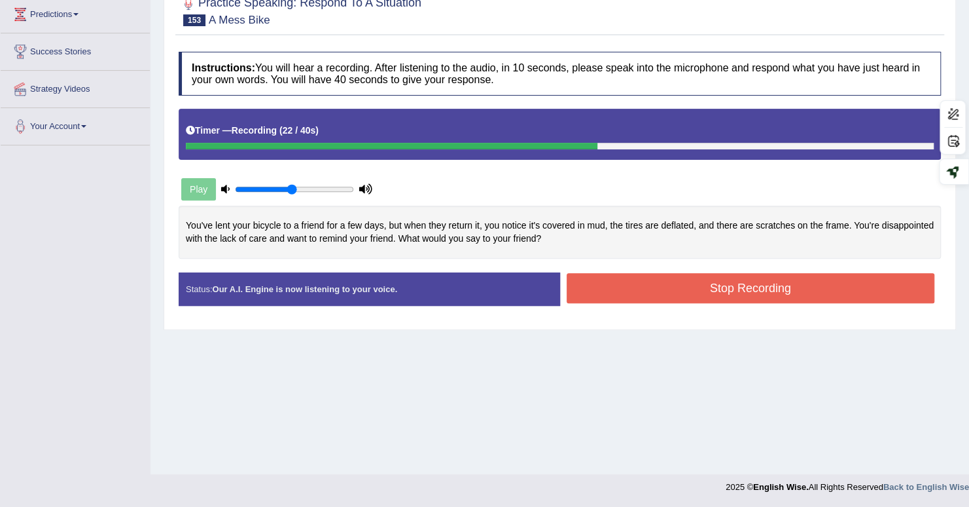
click at [628, 290] on button "Stop Recording" at bounding box center [751, 288] width 369 height 30
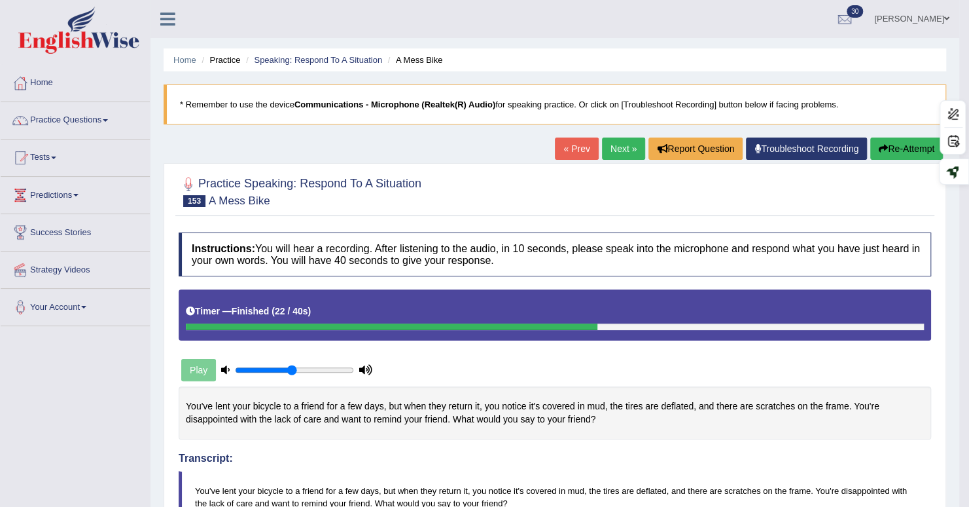
click at [611, 149] on link "Next »" at bounding box center [623, 148] width 43 height 22
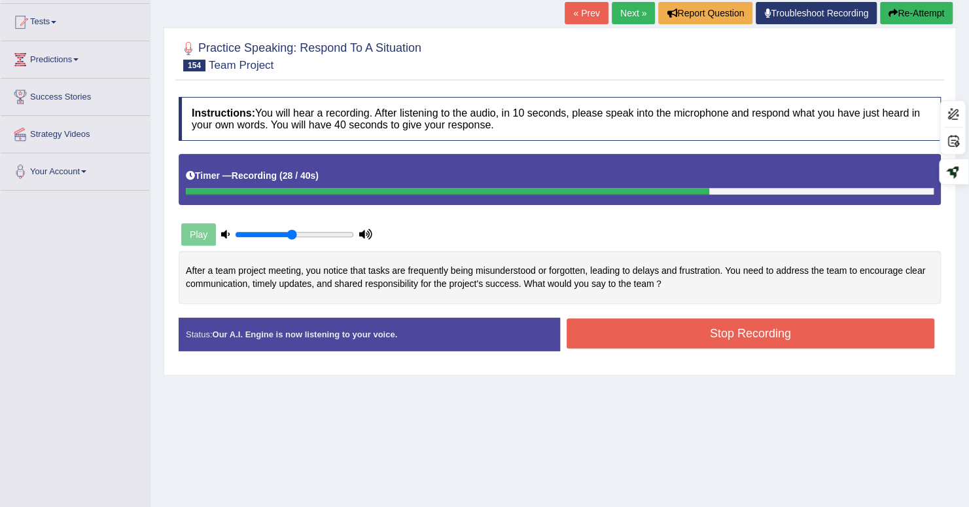
scroll to position [115, 0]
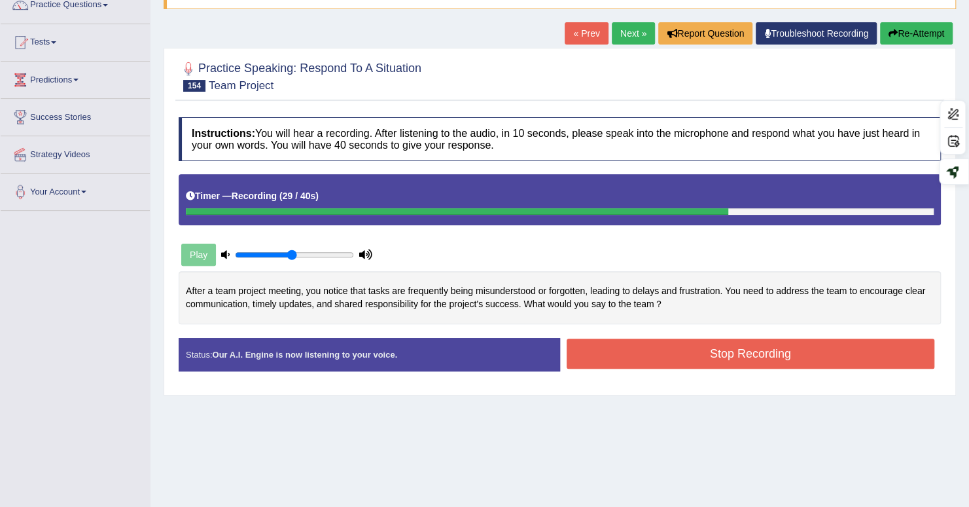
click at [666, 351] on button "Stop Recording" at bounding box center [751, 353] width 369 height 30
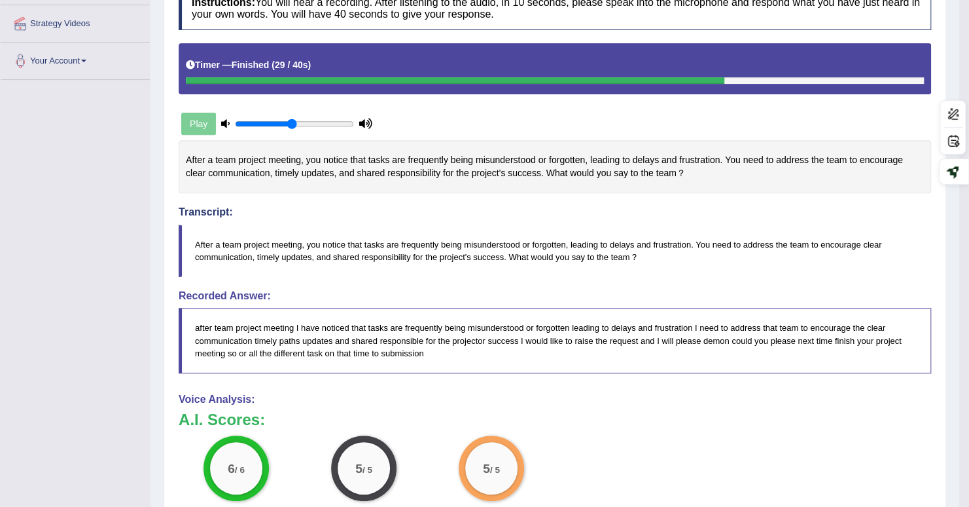
scroll to position [0, 0]
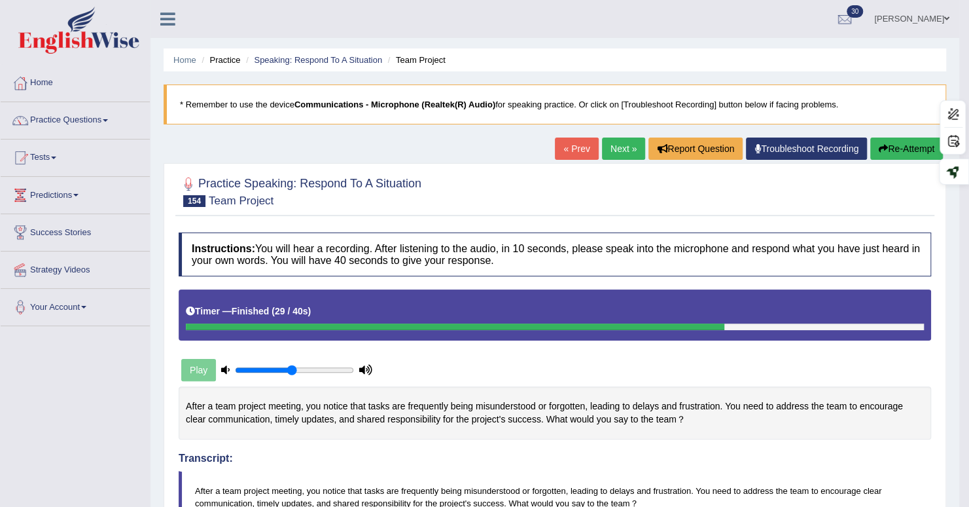
click at [897, 145] on button "Re-Attempt" at bounding box center [907, 148] width 73 height 22
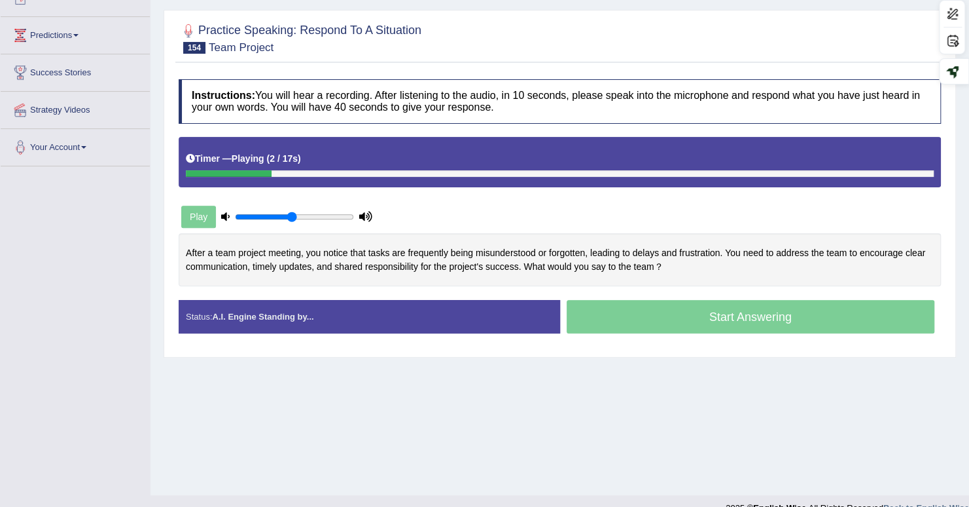
scroll to position [181, 0]
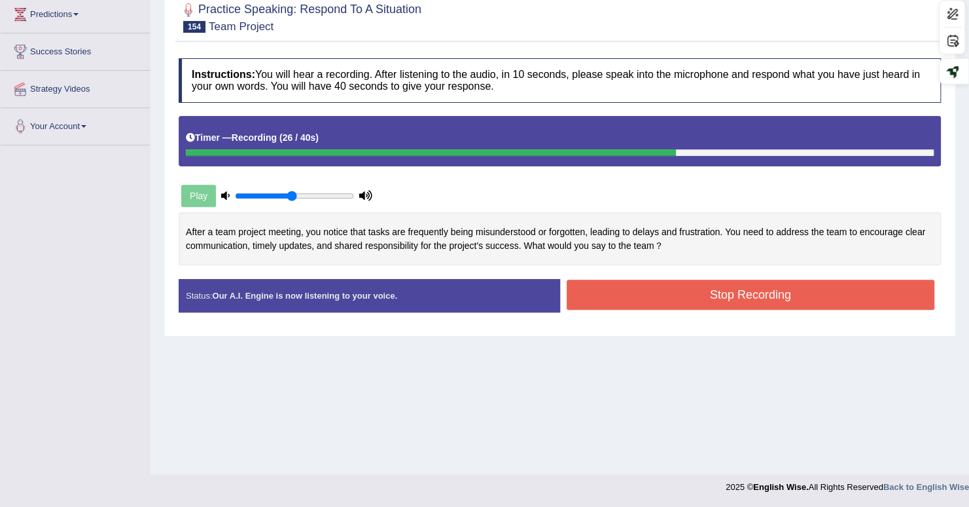
click at [628, 303] on button "Stop Recording" at bounding box center [751, 294] width 369 height 30
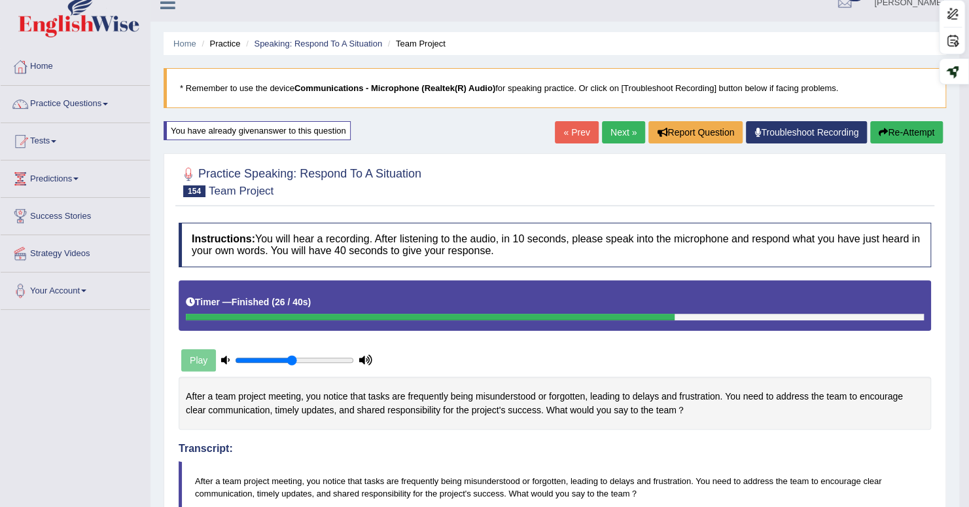
scroll to position [0, 0]
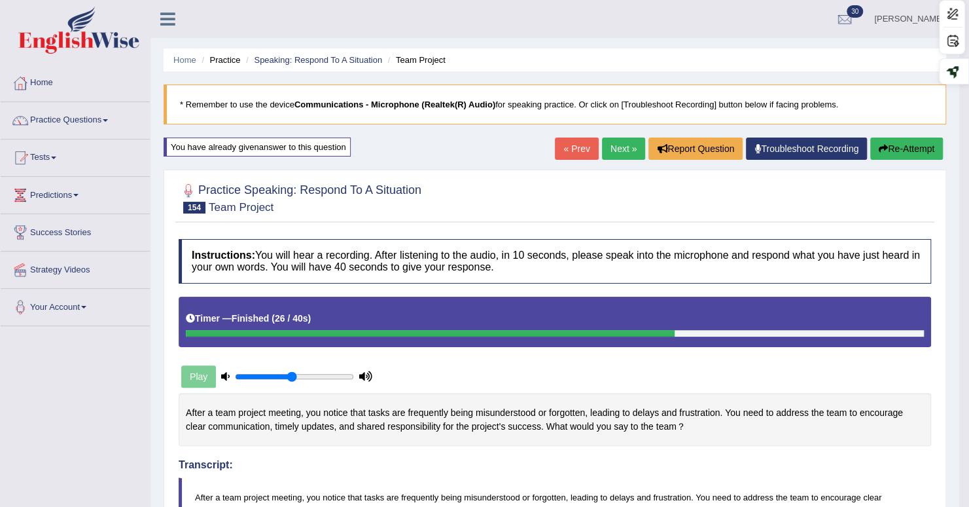
click at [621, 147] on link "Next »" at bounding box center [623, 148] width 43 height 22
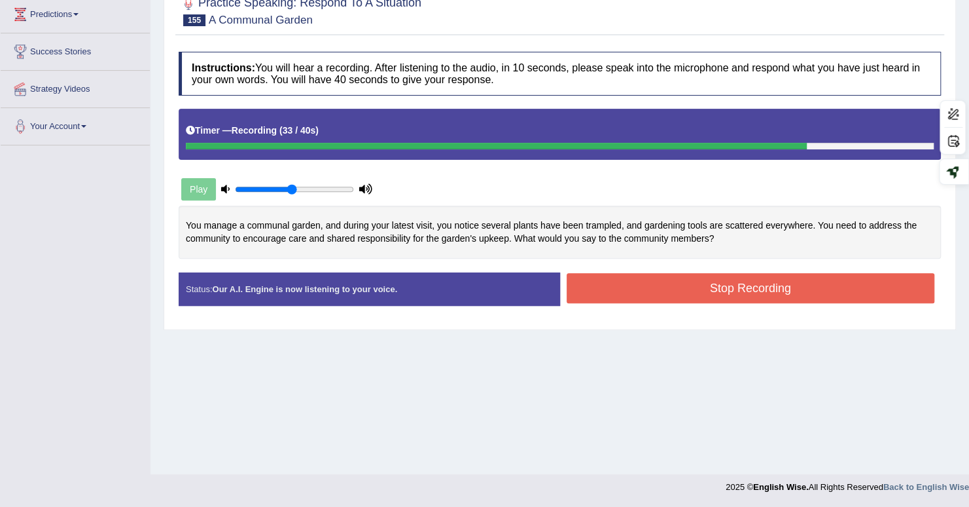
click at [615, 284] on button "Stop Recording" at bounding box center [751, 288] width 369 height 30
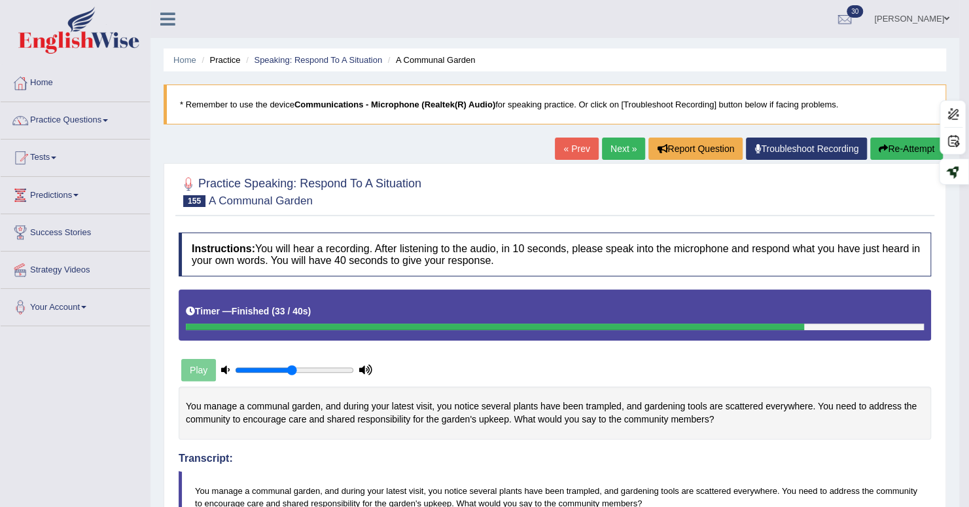
click at [241, 255] on h4 "Instructions: You will hear a recording. After listening to the audio, in 10 se…" at bounding box center [555, 254] width 753 height 44
click at [52, 156] on link "Tests" at bounding box center [75, 155] width 149 height 33
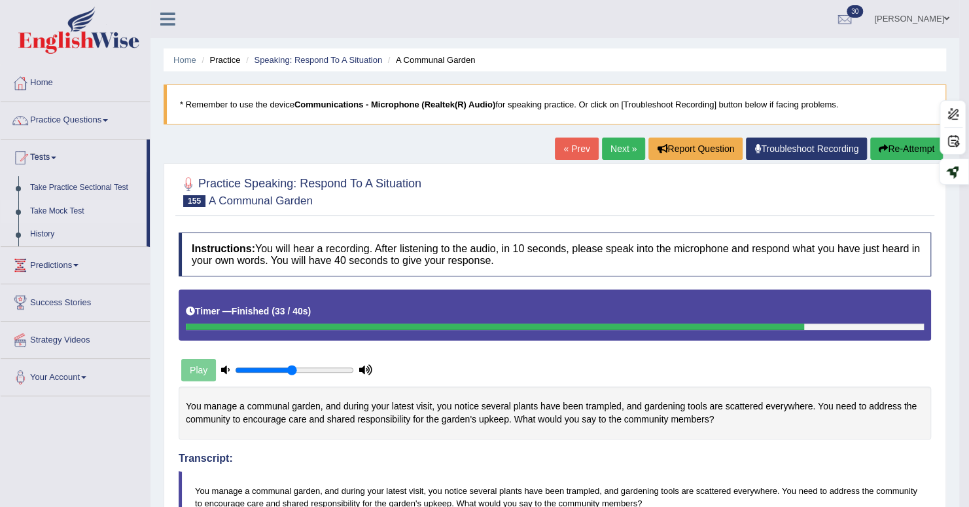
click at [50, 215] on link "Take Mock Test" at bounding box center [85, 212] width 122 height 24
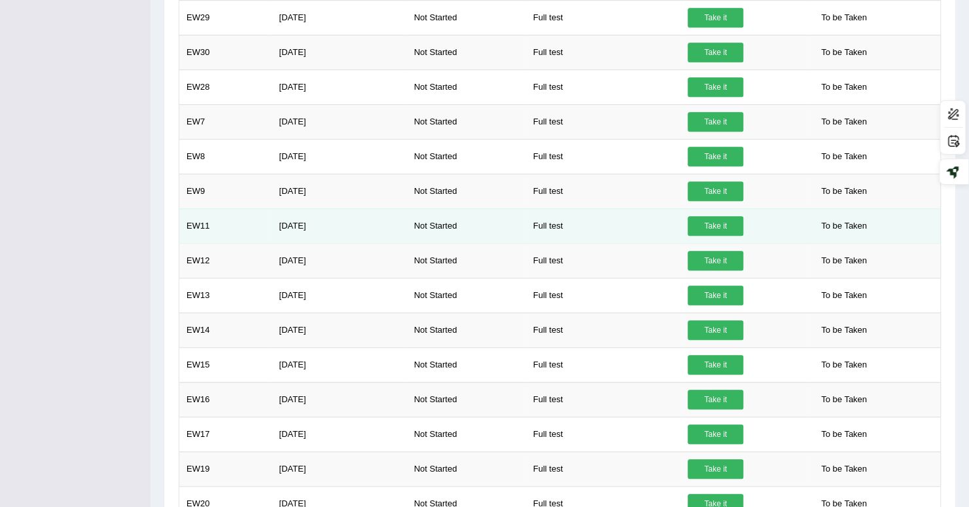
click at [729, 219] on link "Take it" at bounding box center [716, 226] width 56 height 20
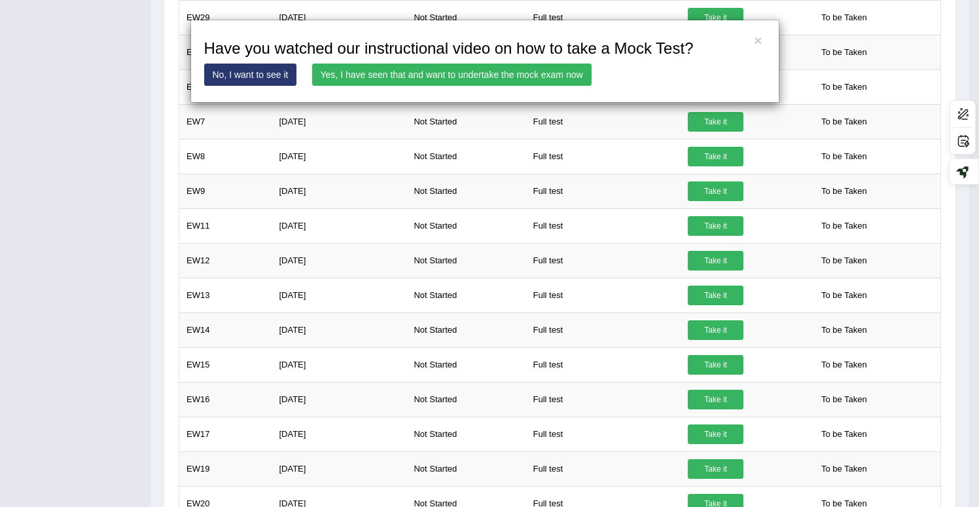
click at [538, 81] on link "Yes, I have seen that and want to undertake the mock exam now" at bounding box center [451, 74] width 279 height 22
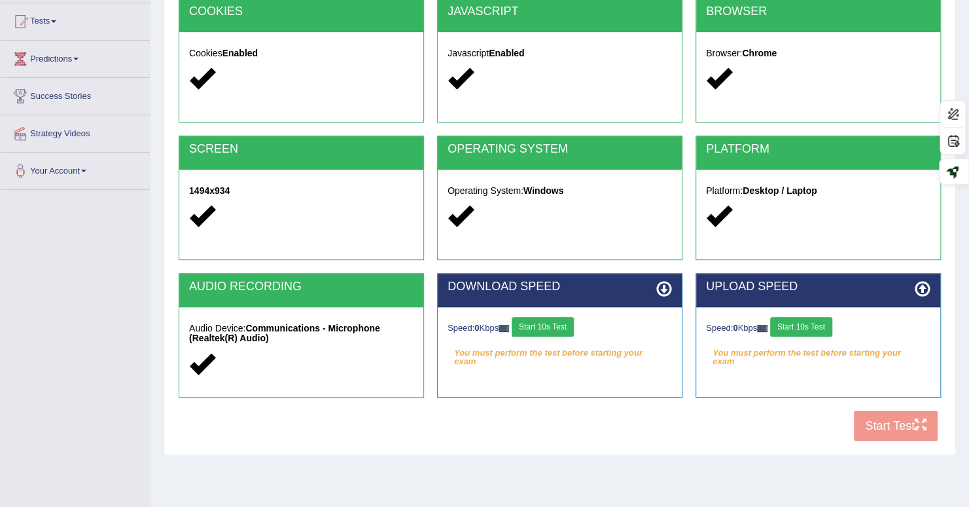
scroll to position [181, 0]
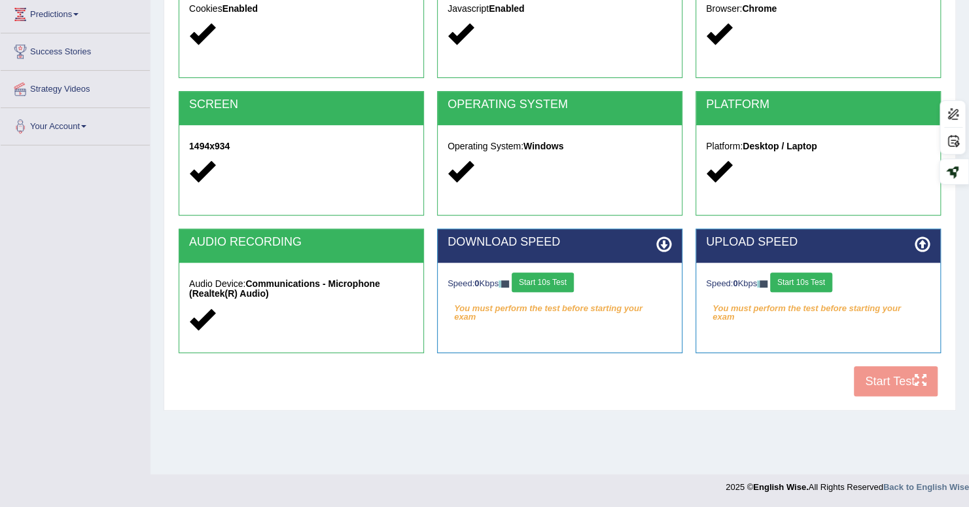
click at [567, 281] on button "Start 10s Test" at bounding box center [543, 282] width 62 height 20
click at [802, 280] on button "Start 10s Test" at bounding box center [801, 282] width 62 height 20
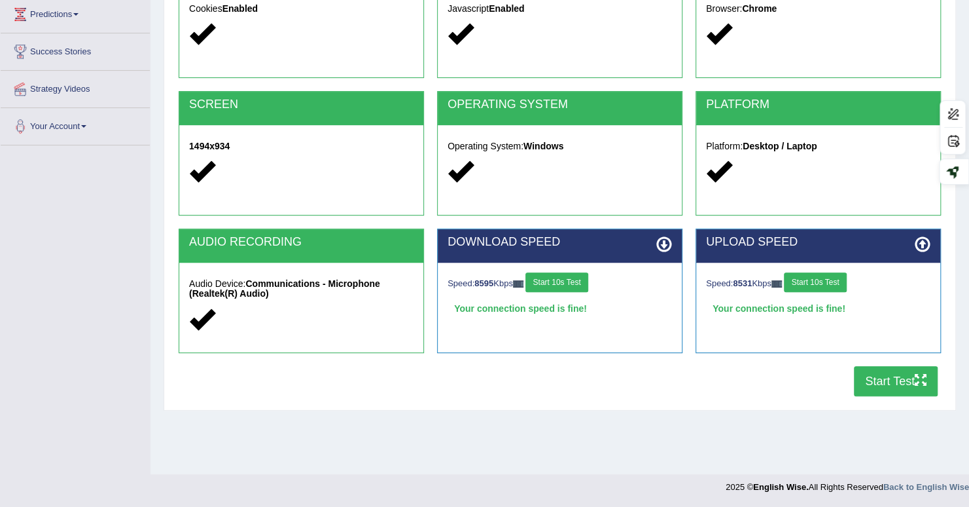
click at [891, 380] on button "Start Test" at bounding box center [896, 381] width 84 height 30
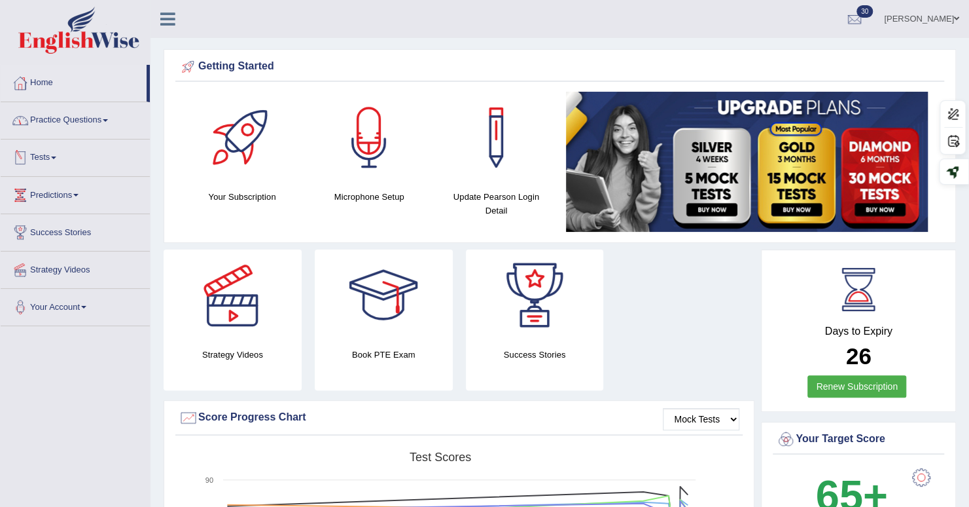
click at [60, 161] on link "Tests" at bounding box center [75, 155] width 149 height 33
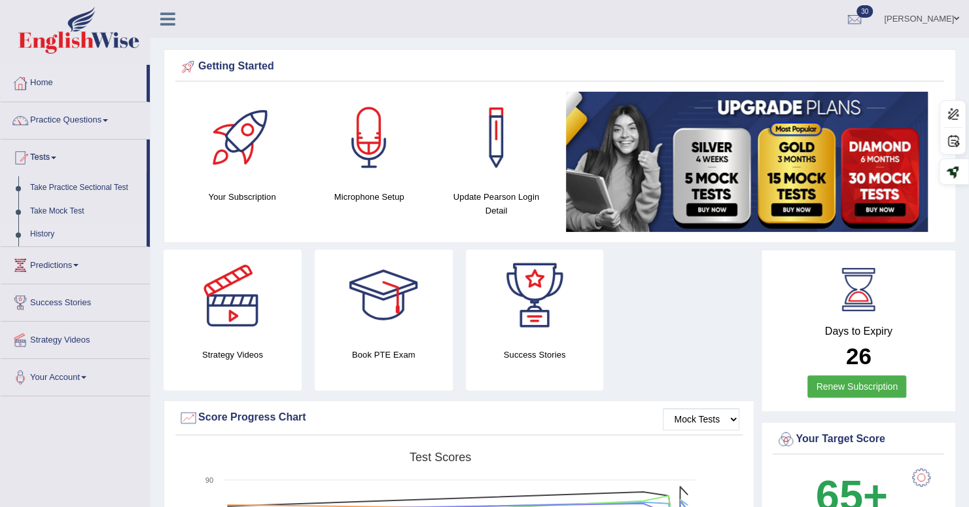
click at [47, 234] on link "History" at bounding box center [85, 235] width 122 height 24
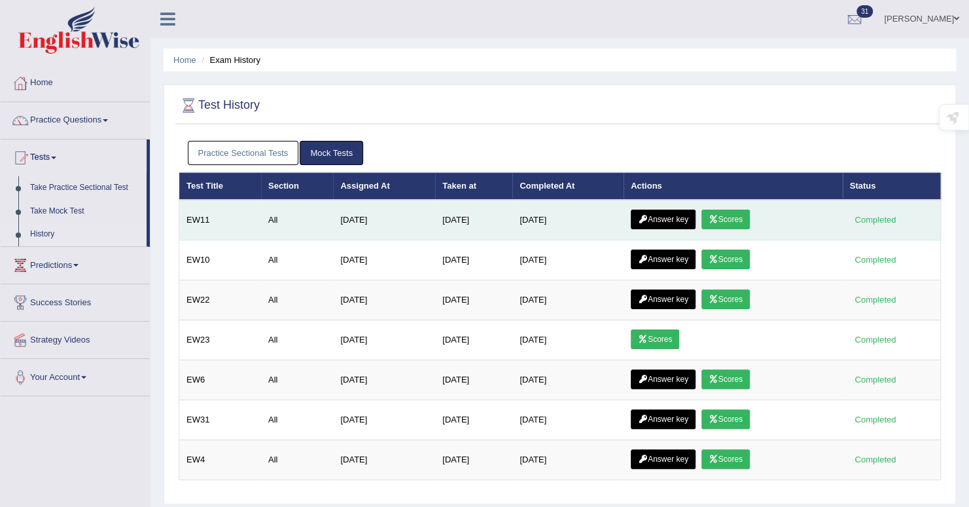
click at [725, 225] on link "Scores" at bounding box center [726, 219] width 48 height 20
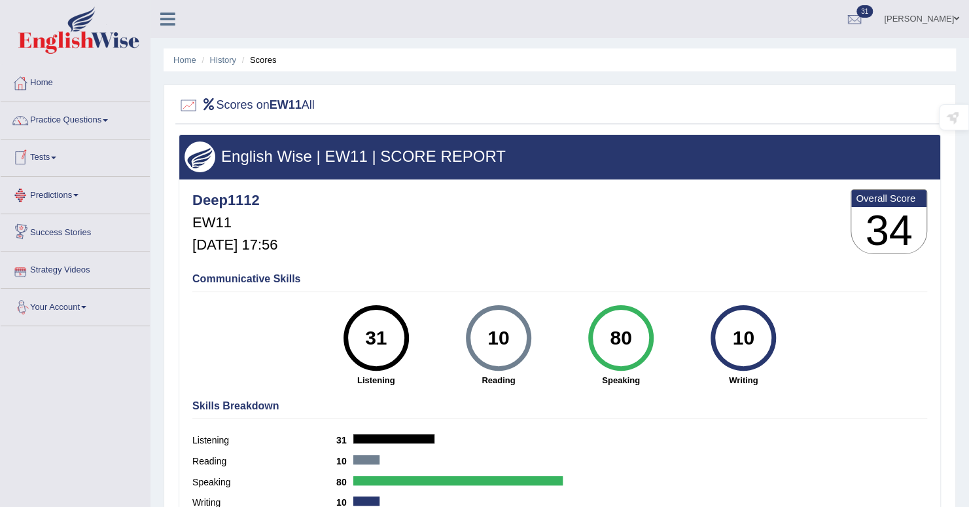
click at [52, 155] on link "Tests" at bounding box center [75, 155] width 149 height 33
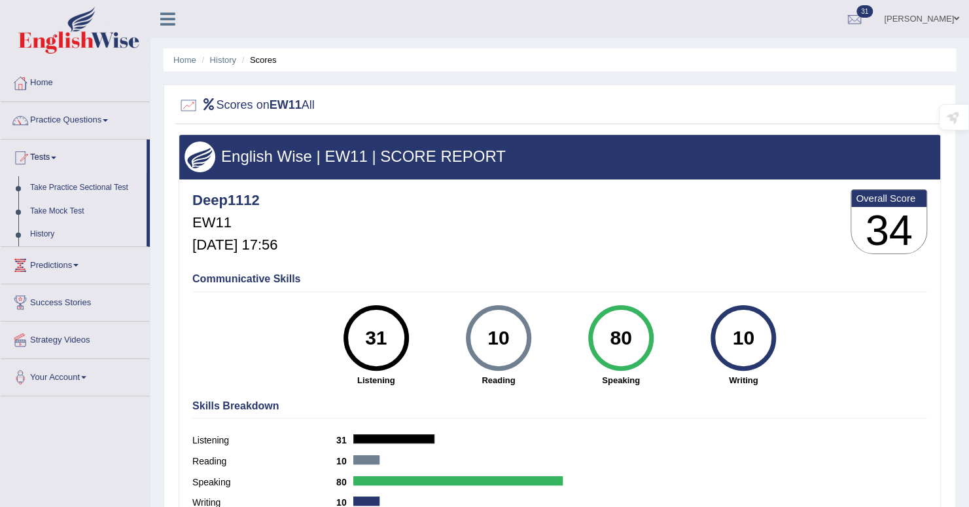
click at [50, 187] on link "Take Practice Sectional Test" at bounding box center [85, 188] width 122 height 24
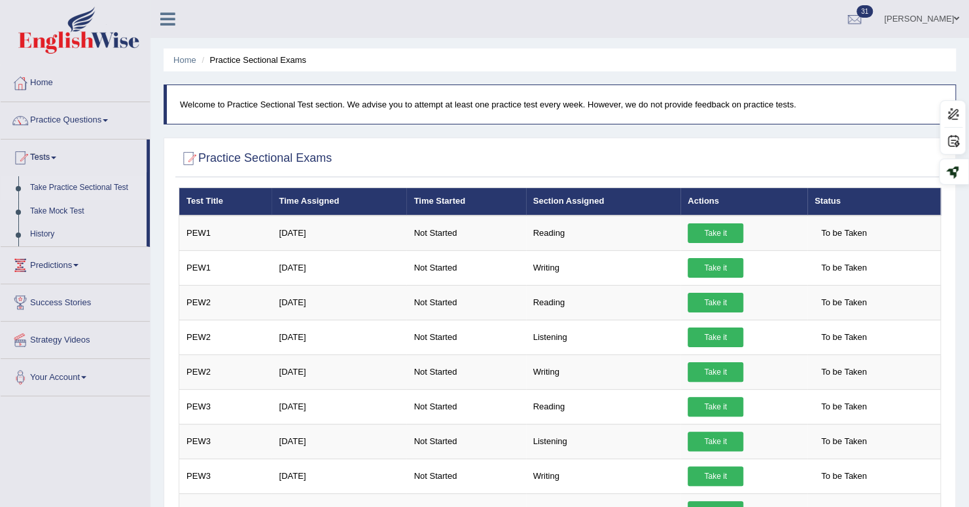
click at [55, 117] on link "Practice Questions" at bounding box center [75, 118] width 149 height 33
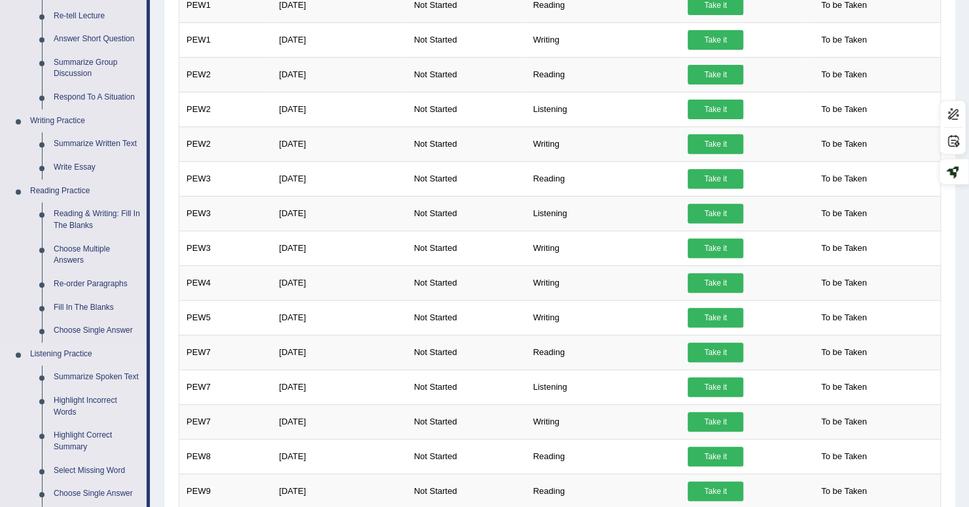
scroll to position [327, 0]
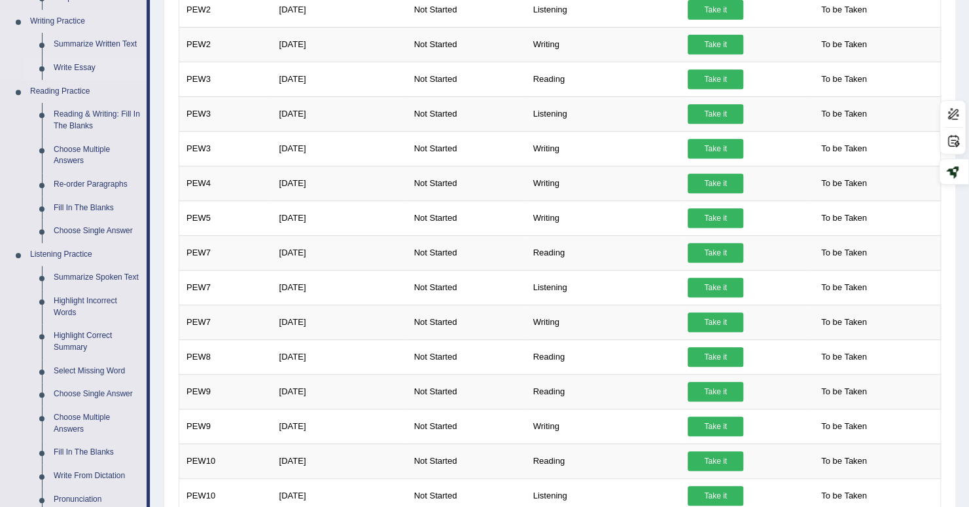
click at [72, 67] on link "Write Essay" at bounding box center [97, 68] width 99 height 24
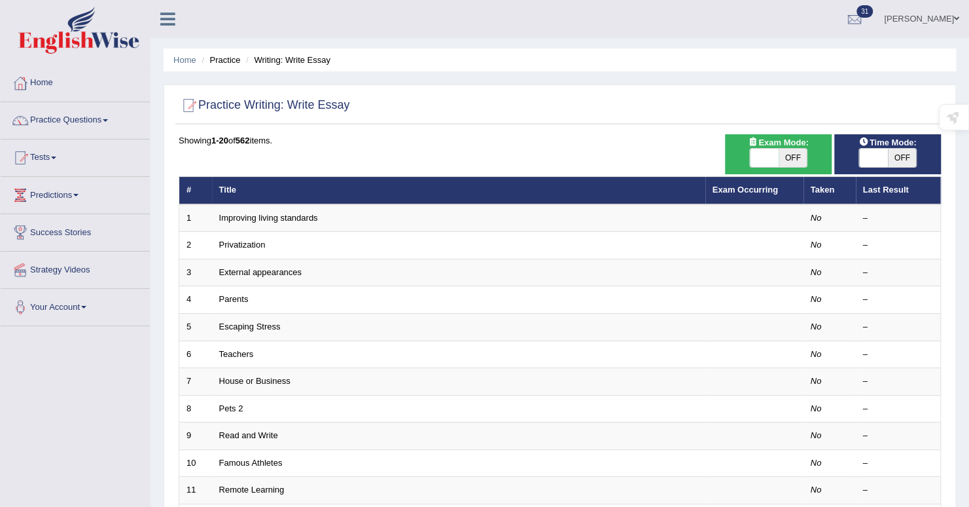
click at [889, 158] on span "OFF" at bounding box center [902, 158] width 29 height 18
checkbox input "true"
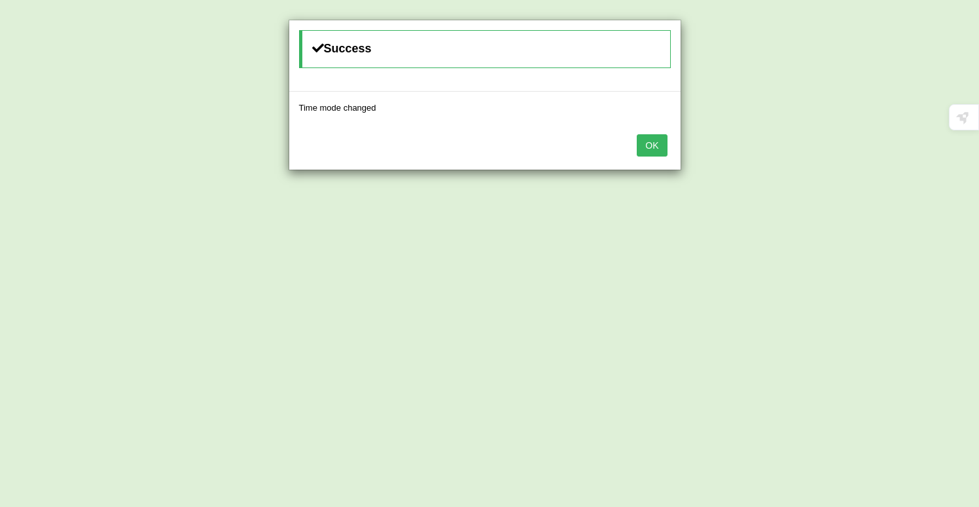
click at [649, 147] on button "OK" at bounding box center [652, 145] width 30 height 22
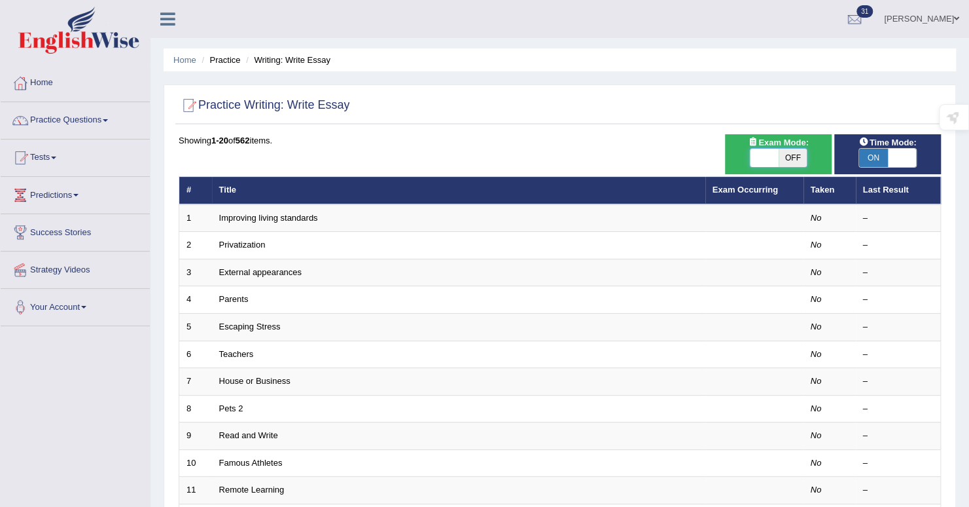
click at [751, 153] on span at bounding box center [764, 158] width 29 height 18
checkbox input "true"
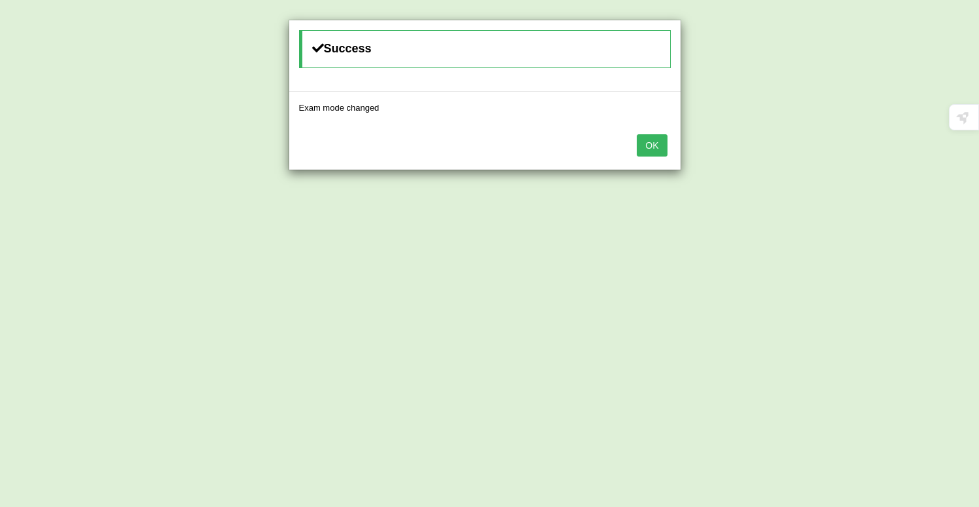
click at [657, 143] on button "OK" at bounding box center [652, 145] width 30 height 22
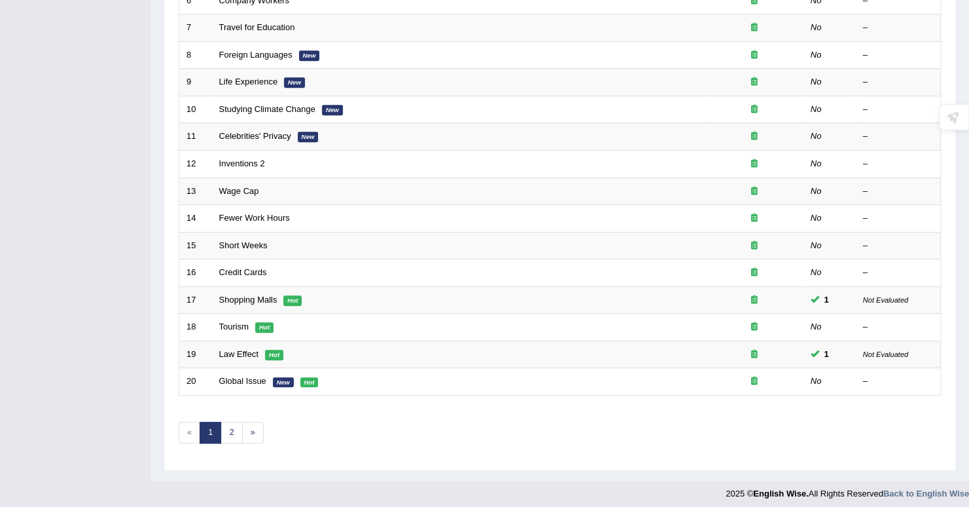
click at [231, 415] on div "Showing 1-20 of 40 items. # Title Exam Occurring Taken Last Result 1 The Design…" at bounding box center [560, 120] width 763 height 679
click at [229, 422] on link "2" at bounding box center [232, 433] width 22 height 22
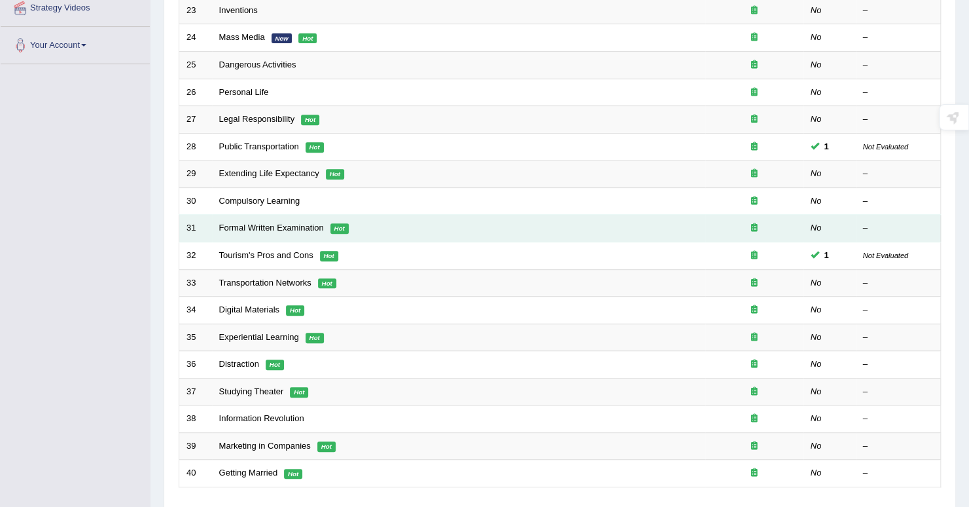
click at [225, 218] on td "Formal Written Examination Hot" at bounding box center [459, 228] width 494 height 27
click at [225, 226] on link "Formal Written Examination" at bounding box center [271, 228] width 105 height 10
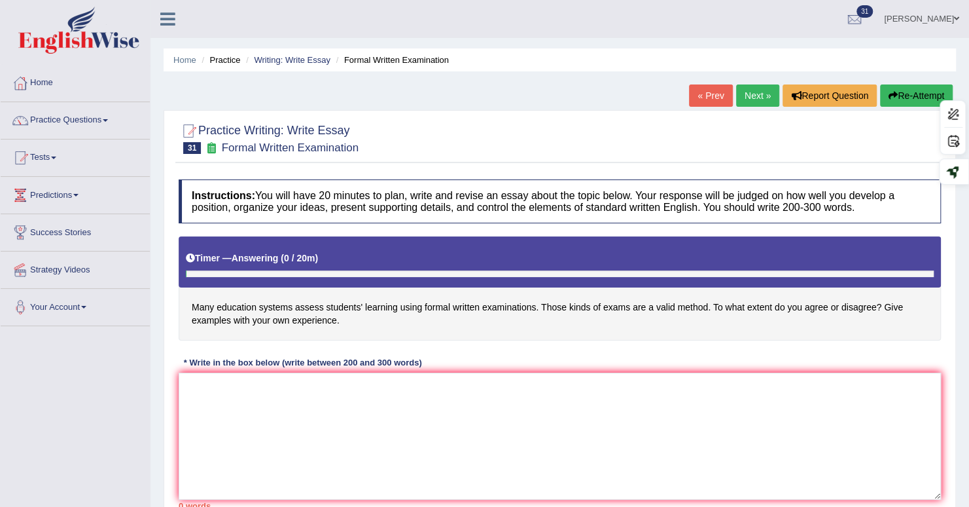
scroll to position [181, 0]
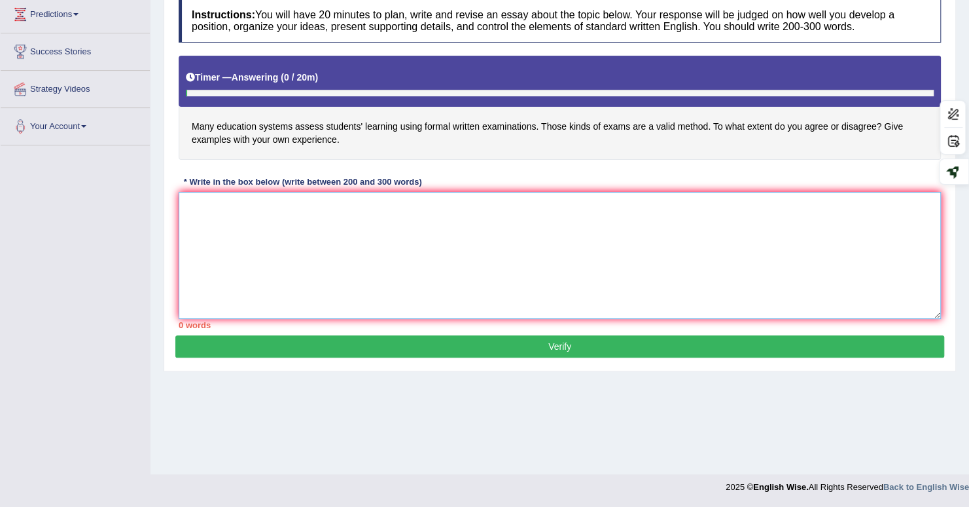
click at [384, 219] on textarea at bounding box center [560, 255] width 763 height 127
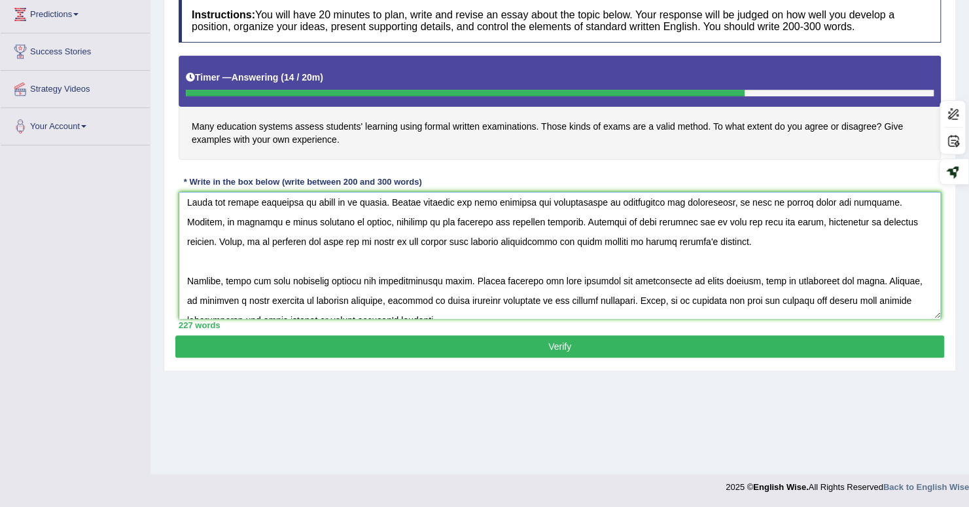
scroll to position [0, 0]
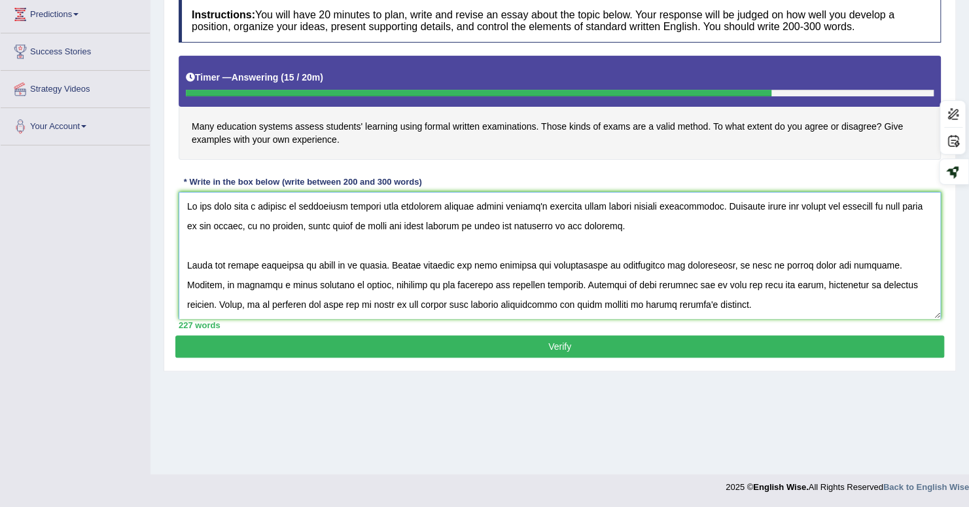
drag, startPoint x: 405, startPoint y: 230, endPoint x: 348, endPoint y: 227, distance: 56.4
click at [348, 227] on textarea at bounding box center [560, 255] width 763 height 127
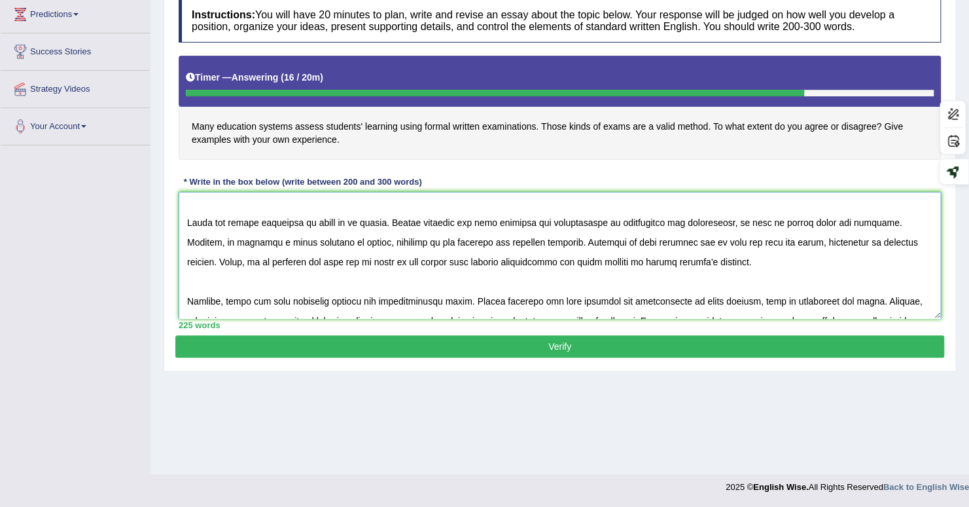
scroll to position [37, 0]
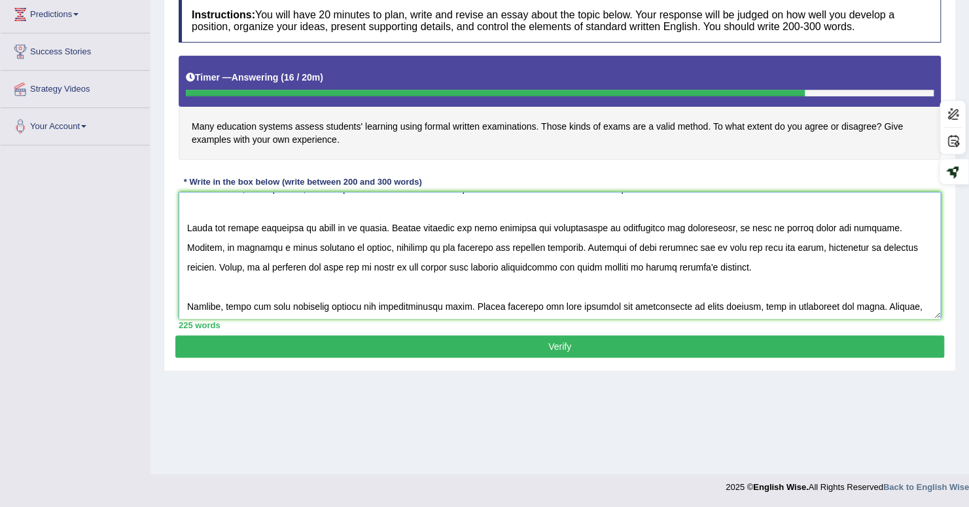
drag, startPoint x: 678, startPoint y: 204, endPoint x: 609, endPoint y: 221, distance: 71.6
click at [609, 221] on textarea at bounding box center [560, 255] width 763 height 127
click at [664, 223] on textarea at bounding box center [560, 255] width 763 height 127
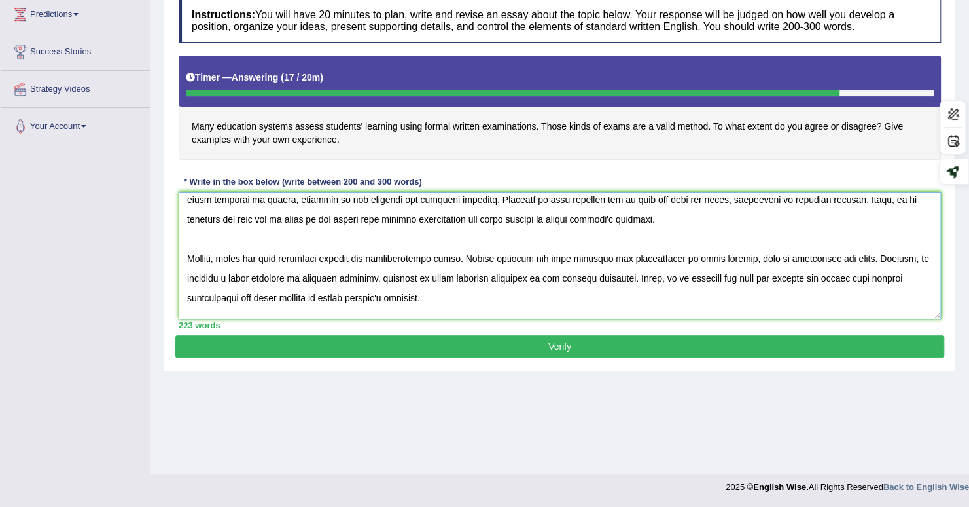
scroll to position [103, 0]
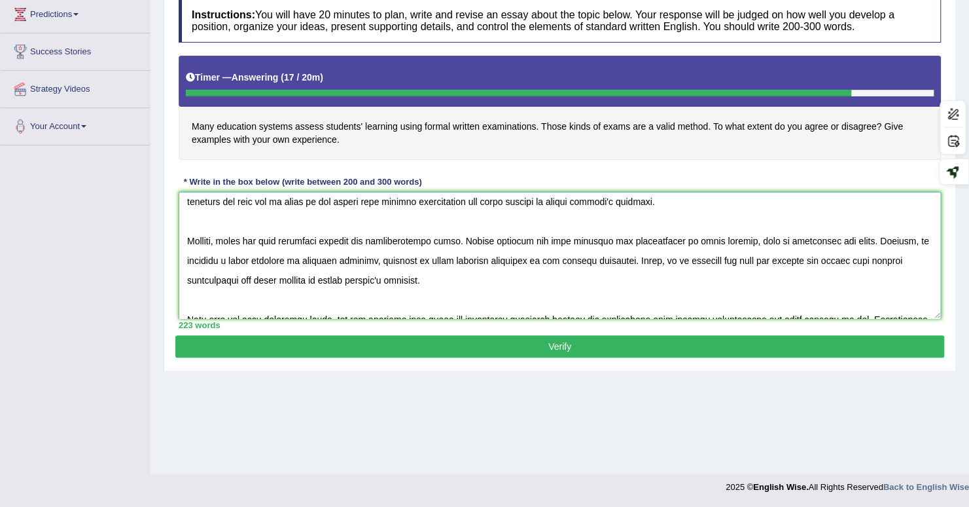
click at [870, 235] on textarea at bounding box center [560, 255] width 763 height 127
drag, startPoint x: 520, startPoint y: 259, endPoint x: 656, endPoint y: 265, distance: 135.6
click at [656, 265] on textarea at bounding box center [560, 255] width 763 height 127
click at [458, 264] on textarea at bounding box center [560, 255] width 763 height 127
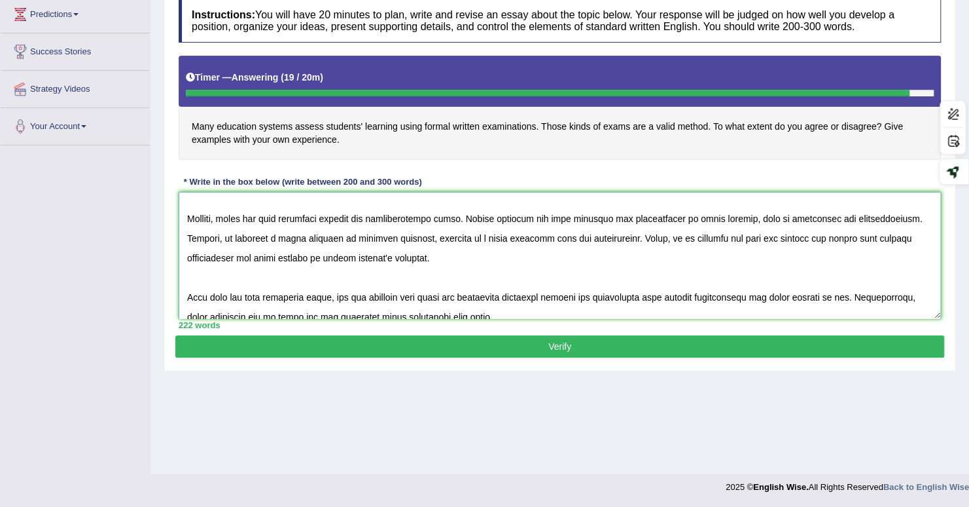
scroll to position [137, 0]
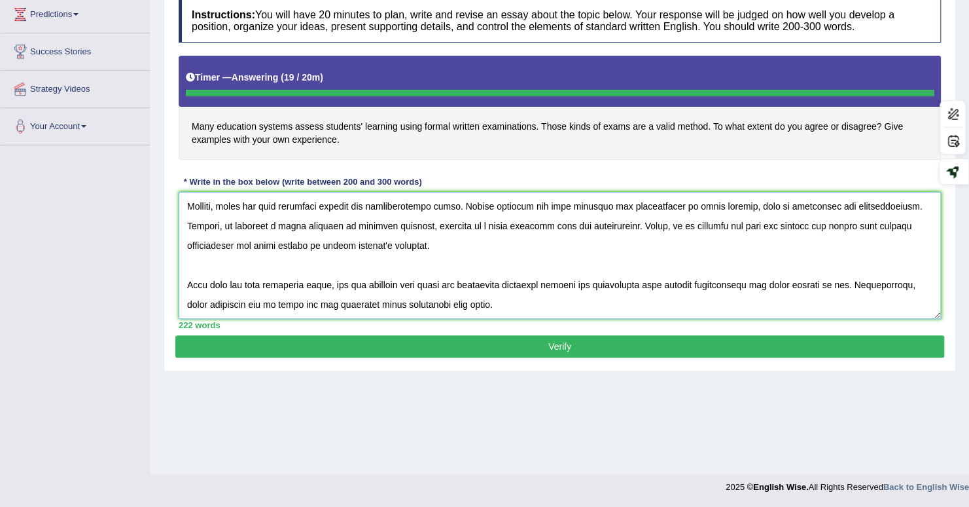
type textarea "It has long been a subject of discussion whether many education systems assess …"
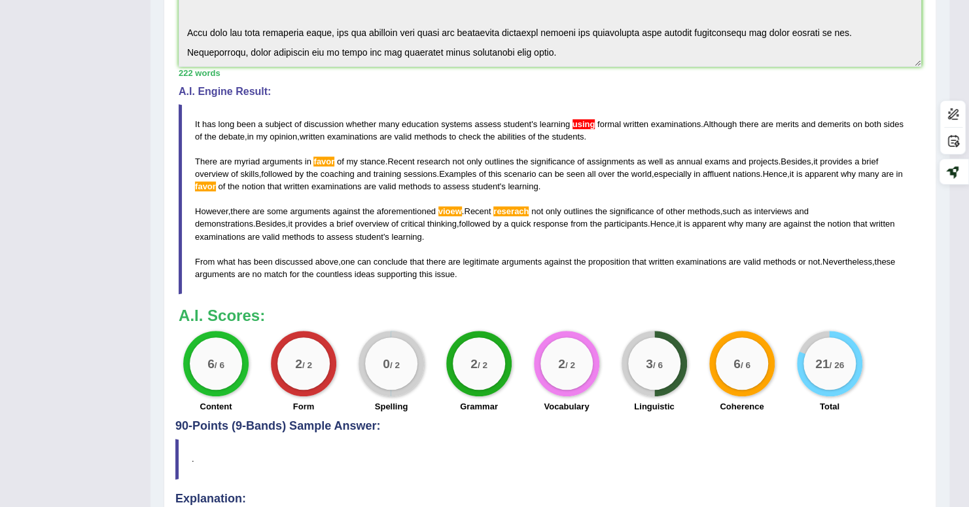
scroll to position [442, 0]
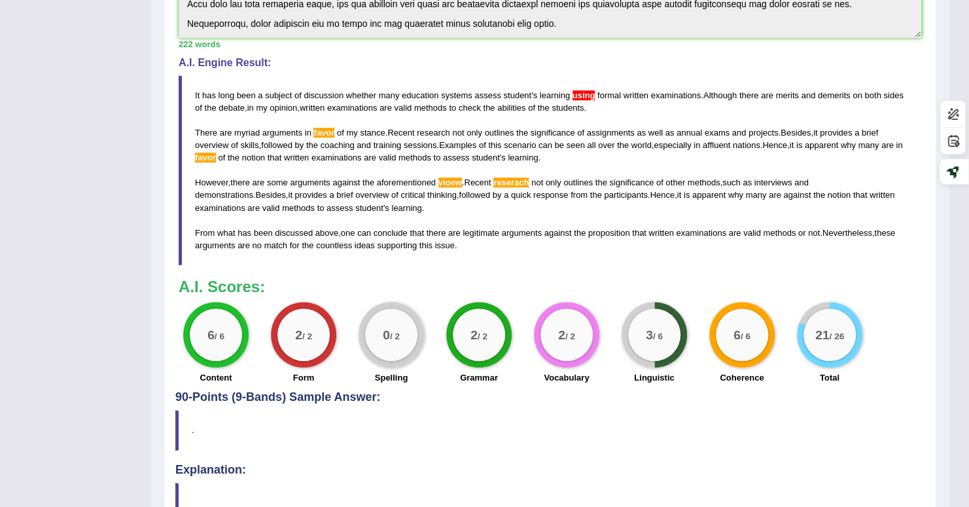
click at [590, 92] on span "using" at bounding box center [584, 95] width 23 height 10
